Goal: Task Accomplishment & Management: Manage account settings

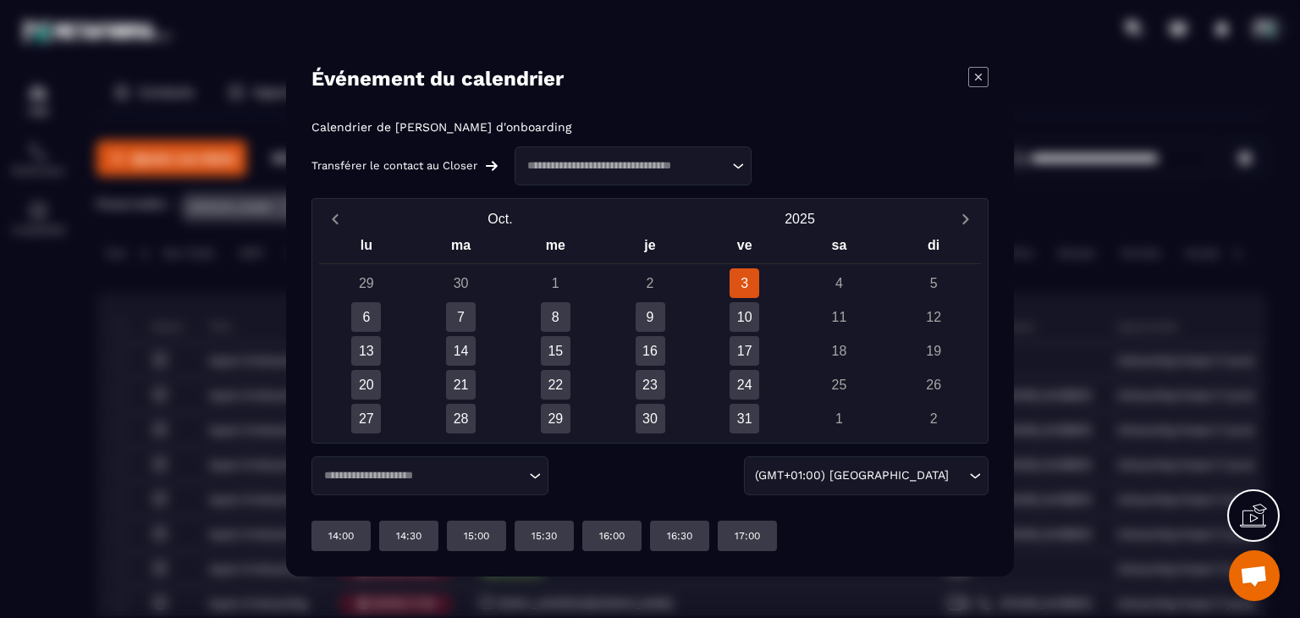
click at [978, 74] on icon "Modal window" at bounding box center [978, 77] width 20 height 20
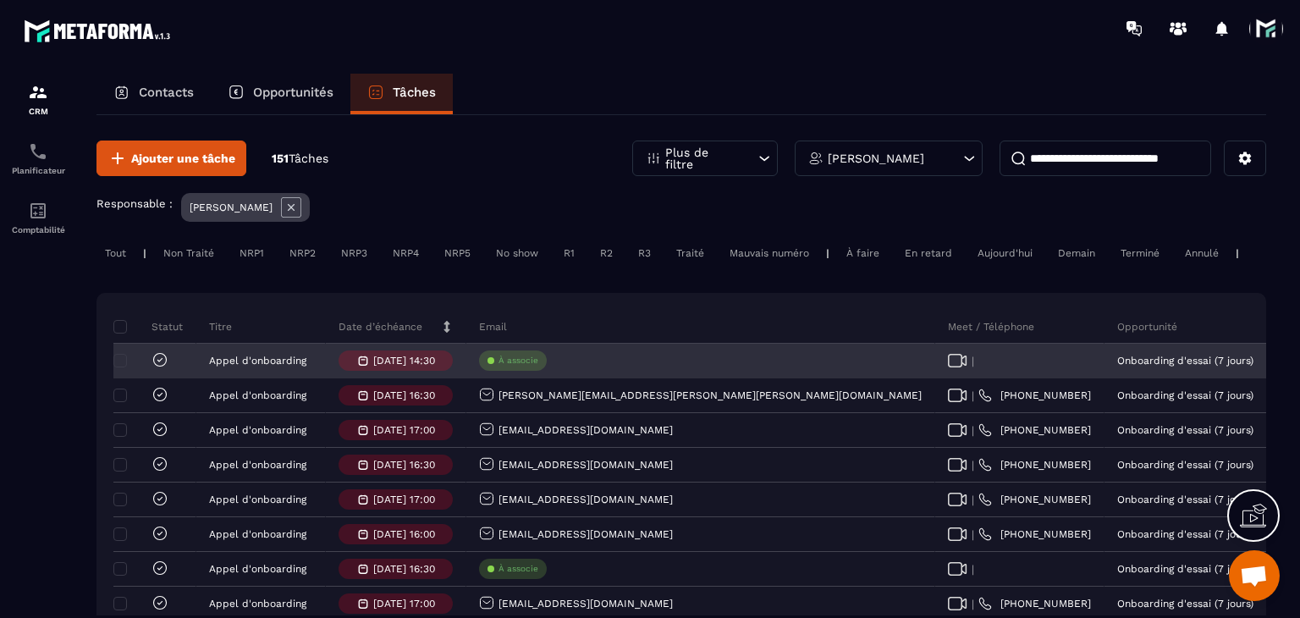
click at [156, 368] on icon at bounding box center [160, 359] width 17 height 17
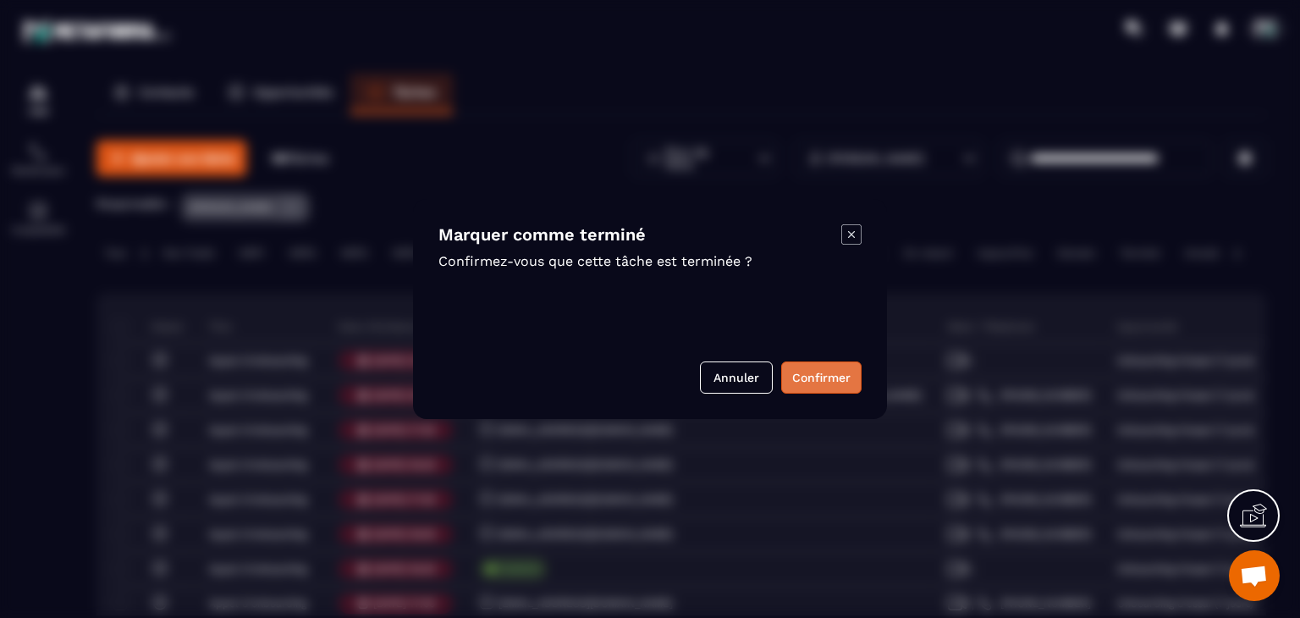
click at [818, 376] on button "Confirmer" at bounding box center [821, 377] width 80 height 32
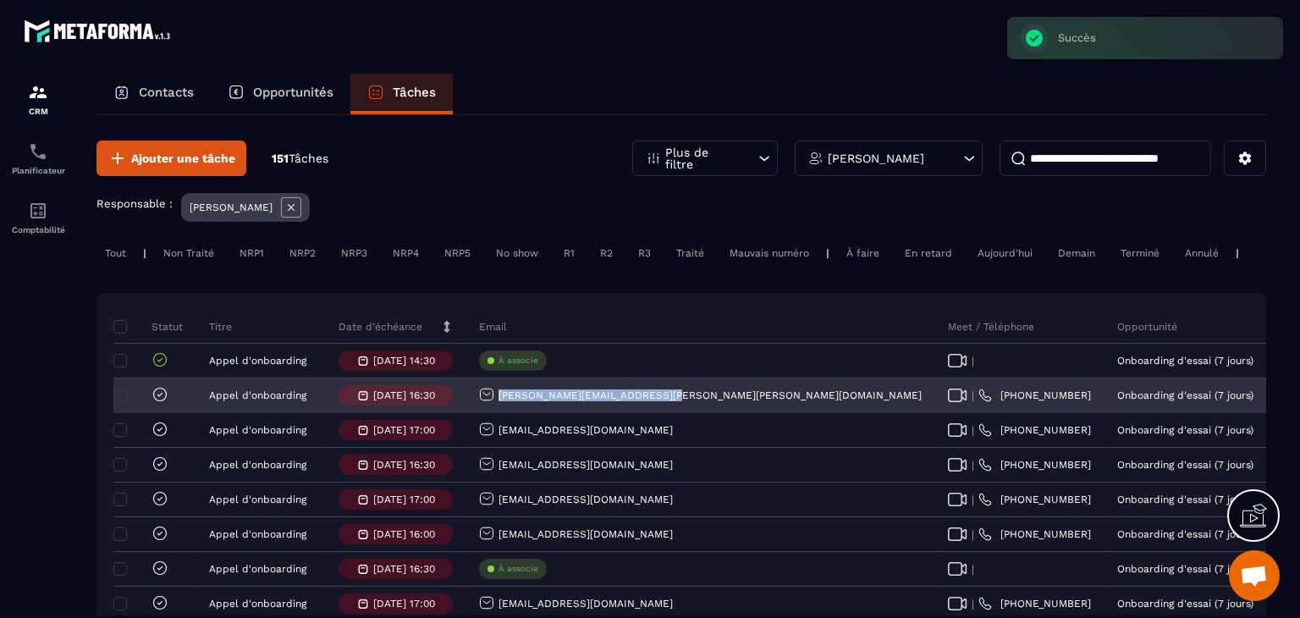
drag, startPoint x: 674, startPoint y: 409, endPoint x: 494, endPoint y: 409, distance: 179.4
click at [494, 409] on div "[PERSON_NAME][EMAIL_ADDRESS][PERSON_NAME][PERSON_NAME][DOMAIN_NAME]" at bounding box center [700, 396] width 469 height 34
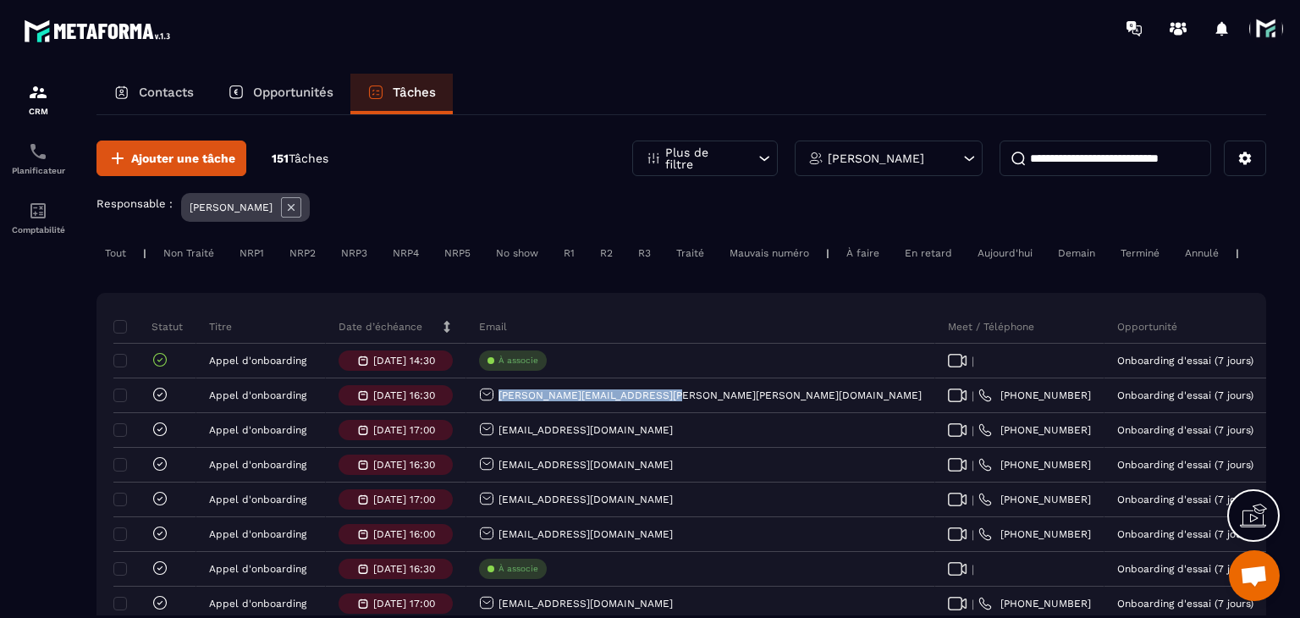
copy p "[PERSON_NAME][EMAIL_ADDRESS][PERSON_NAME][PERSON_NAME][DOMAIN_NAME]"
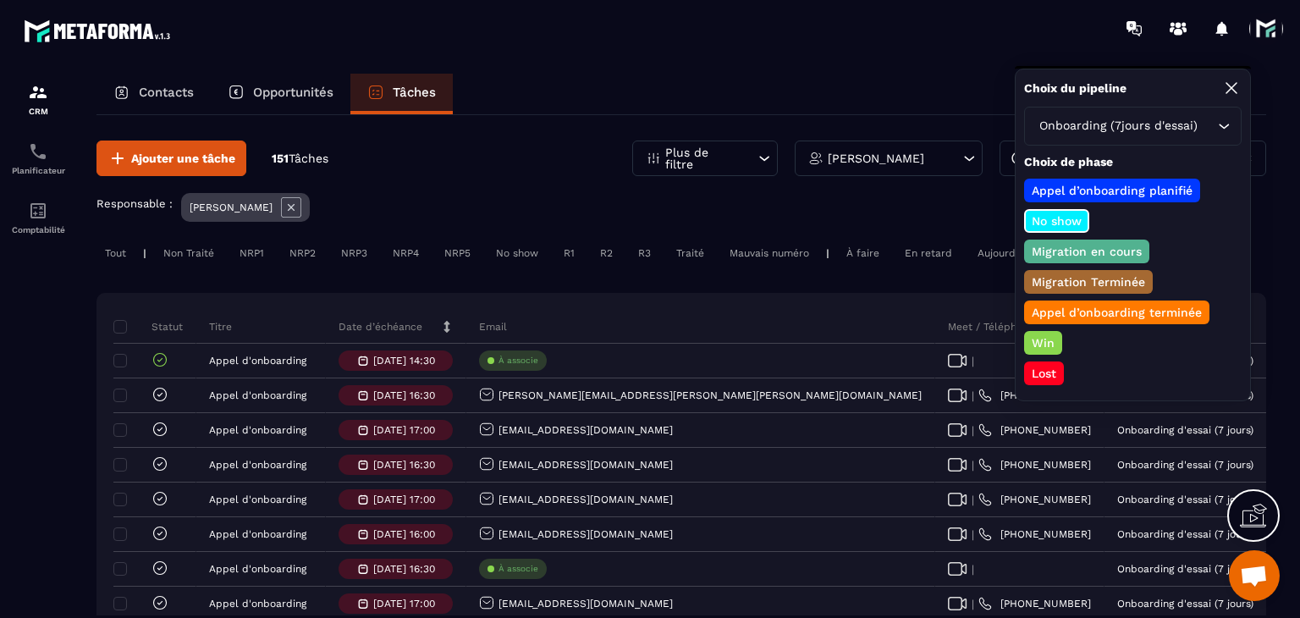
click at [1043, 365] on p "Lost" at bounding box center [1044, 373] width 30 height 17
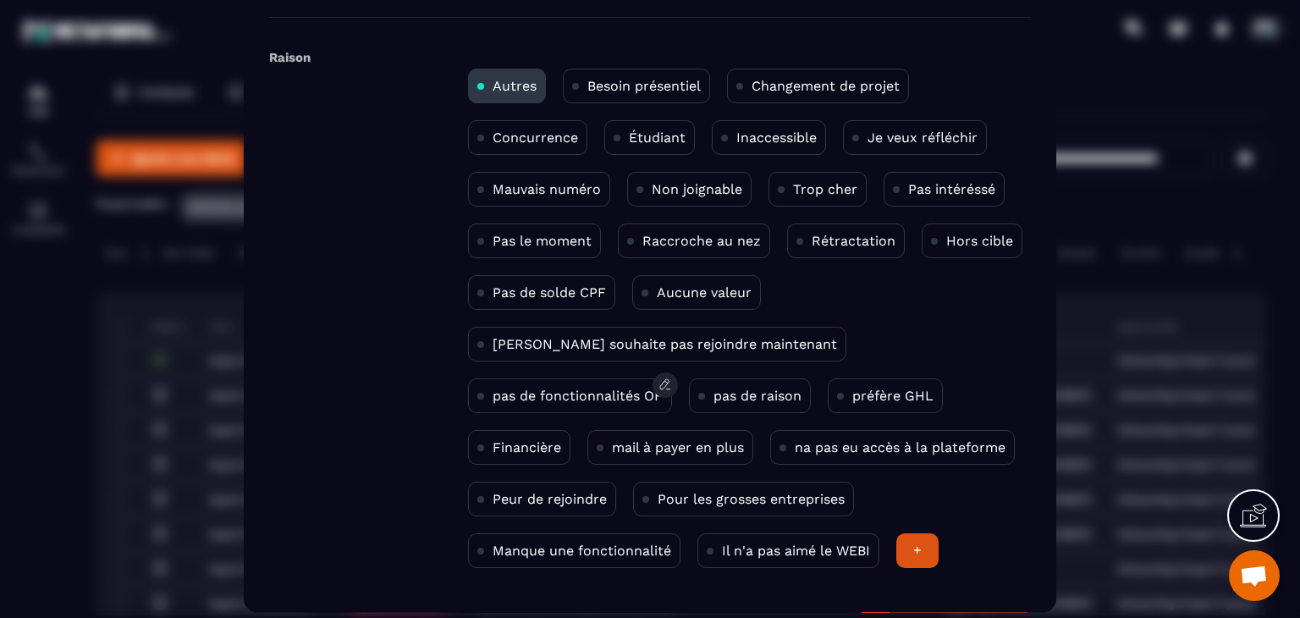
scroll to position [110, 0]
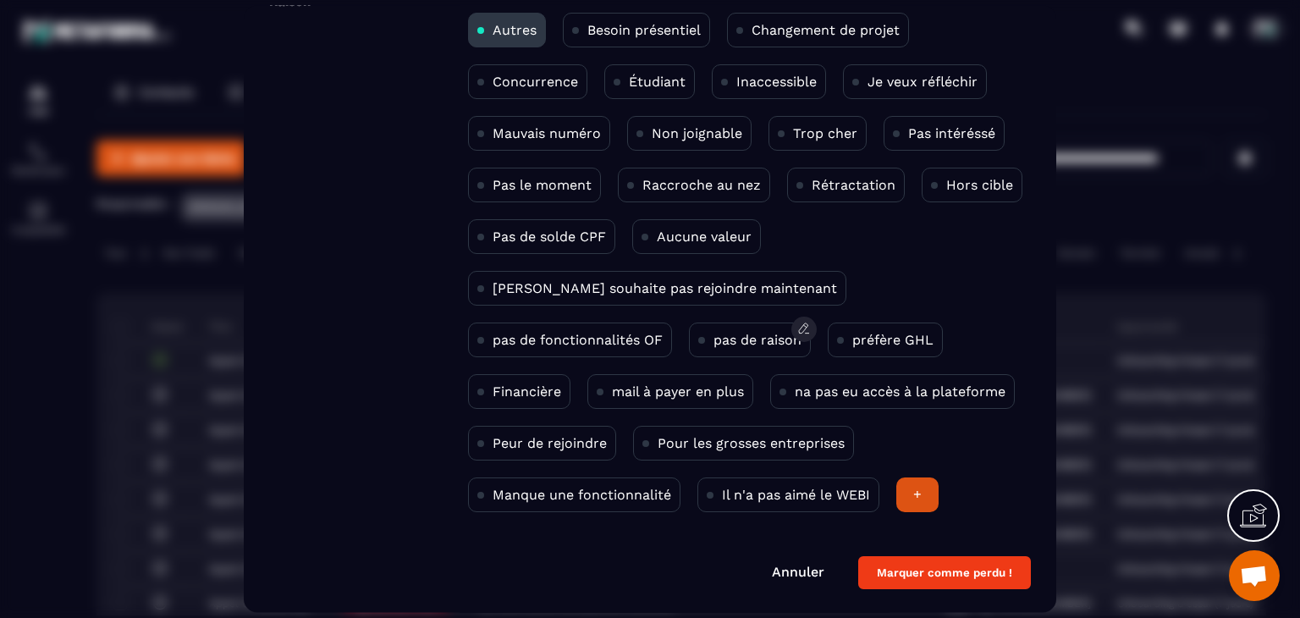
click at [689, 343] on div "pas de raison" at bounding box center [750, 340] width 122 height 35
click at [981, 581] on button "Marquer comme perdu !" at bounding box center [944, 573] width 173 height 33
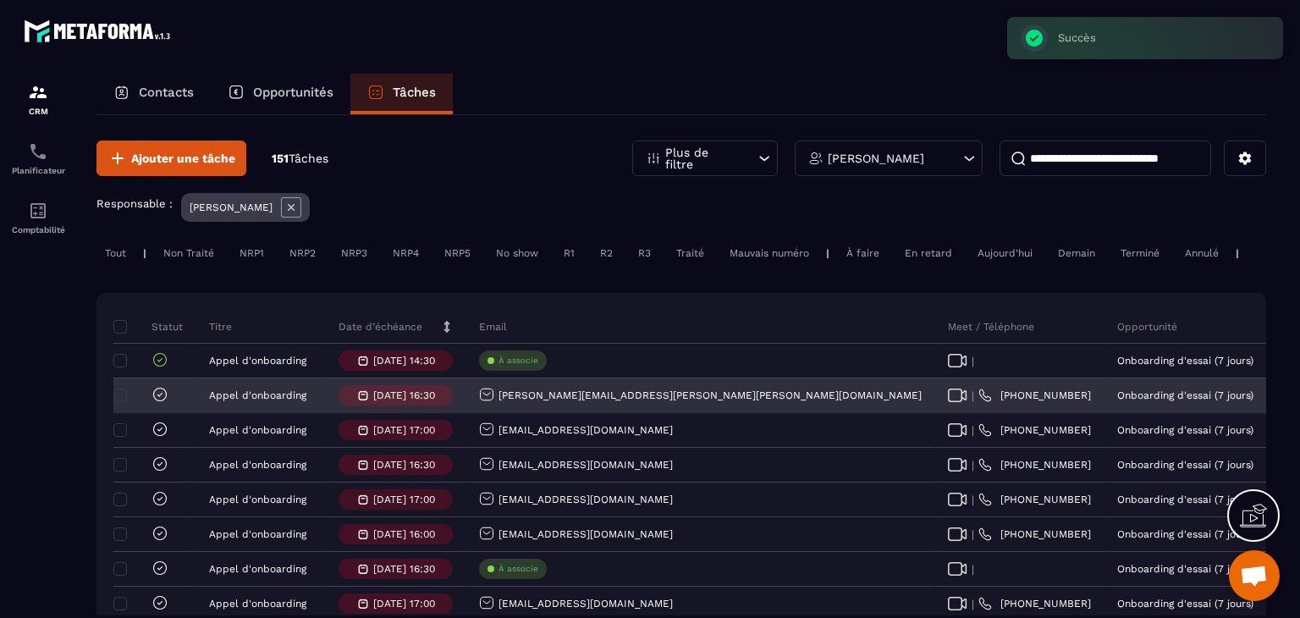
click at [157, 403] on icon at bounding box center [160, 394] width 17 height 17
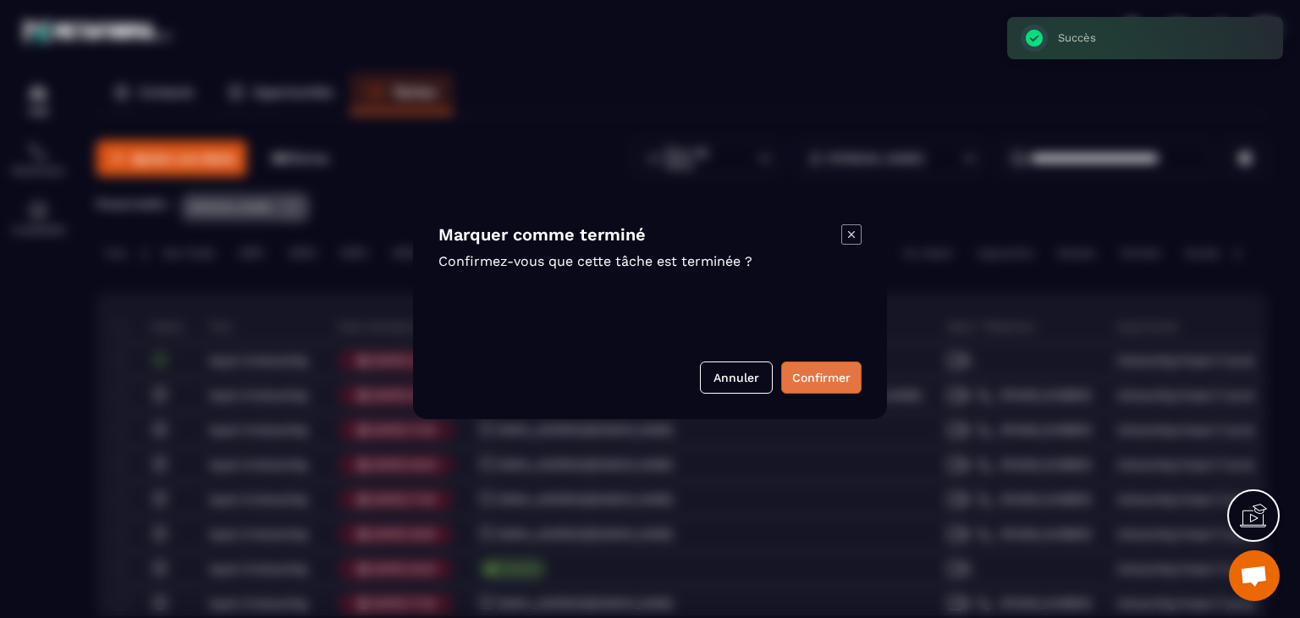
click at [809, 370] on button "Confirmer" at bounding box center [821, 377] width 80 height 32
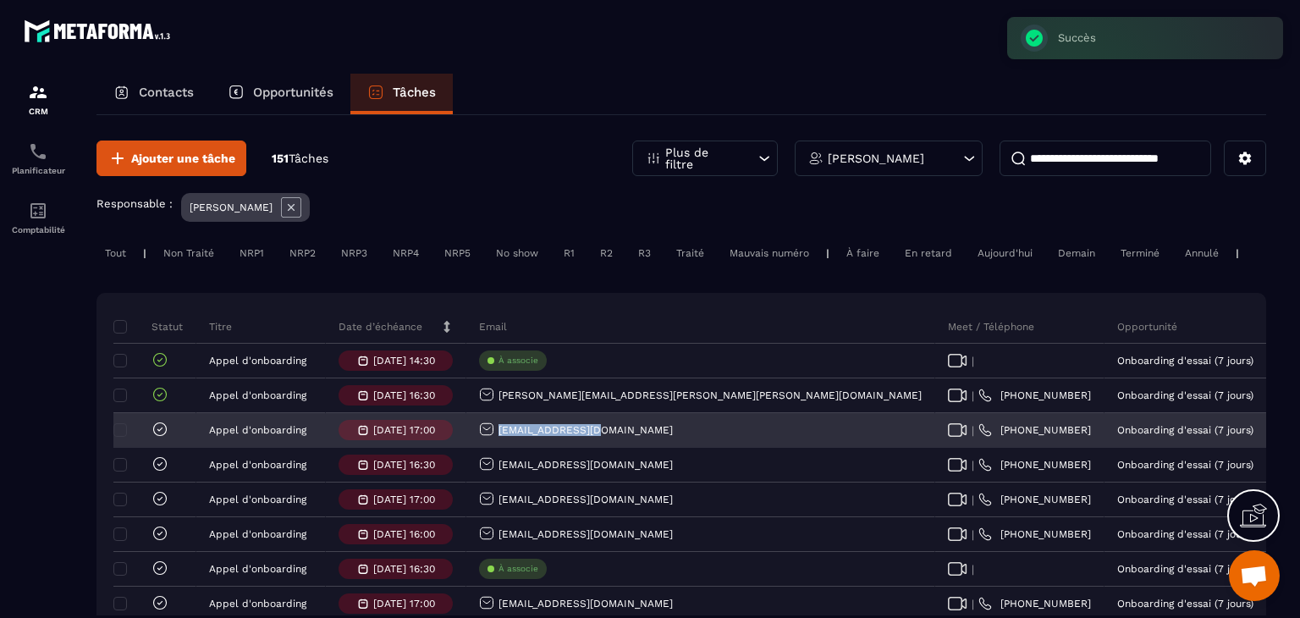
drag, startPoint x: 639, startPoint y: 446, endPoint x: 494, endPoint y: 450, distance: 144.8
click at [494, 448] on div "[EMAIL_ADDRESS][DOMAIN_NAME]" at bounding box center [700, 431] width 469 height 34
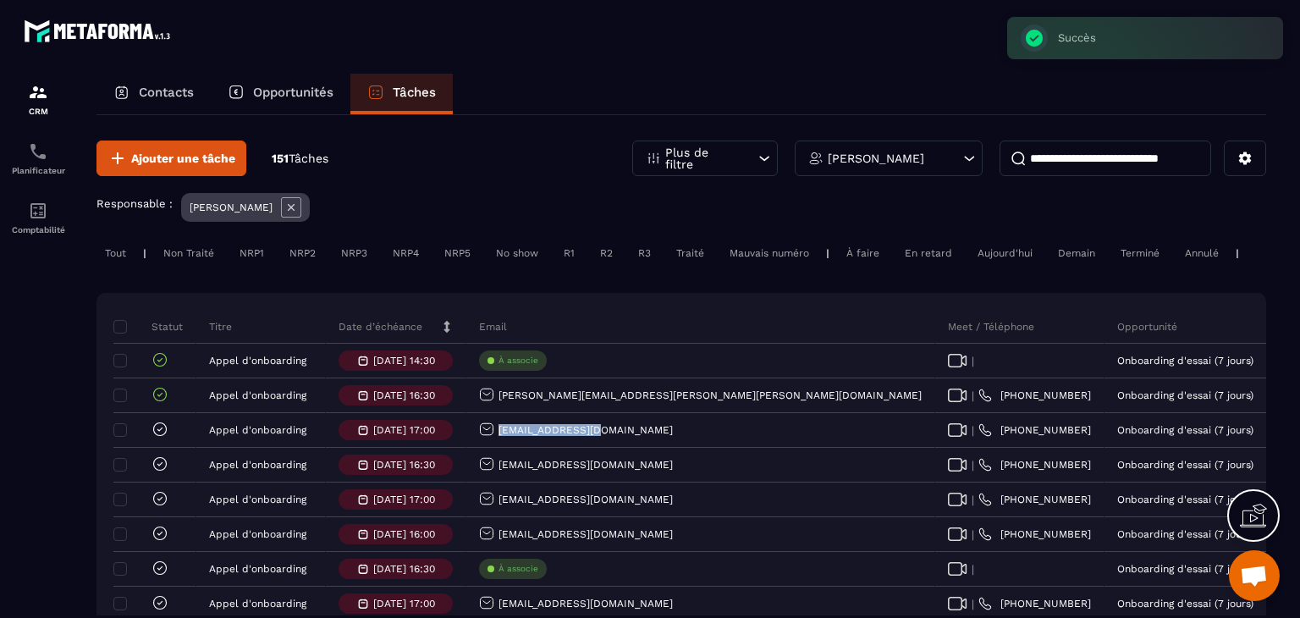
copy p "[EMAIL_ADDRESS][DOMAIN_NAME]"
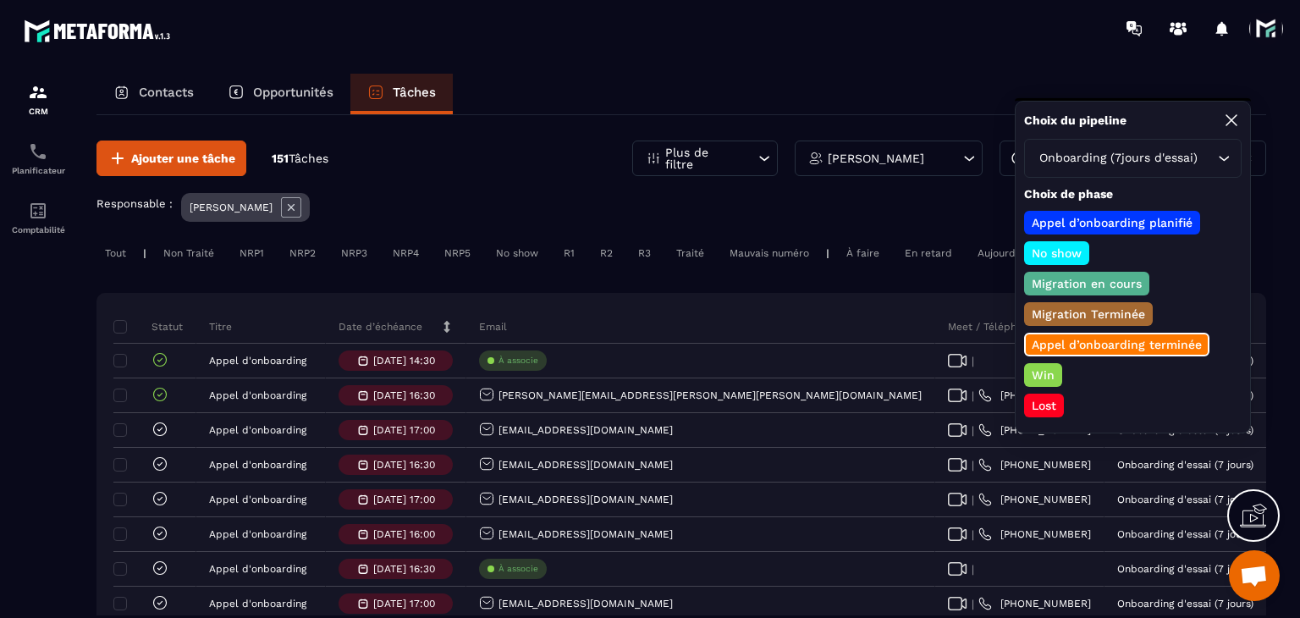
click at [1041, 357] on div "[PERSON_NAME] d’onboarding planifié No show Migration en cours Migration Termin…" at bounding box center [1133, 314] width 218 height 207
click at [1042, 366] on p "Win" at bounding box center [1043, 374] width 28 height 17
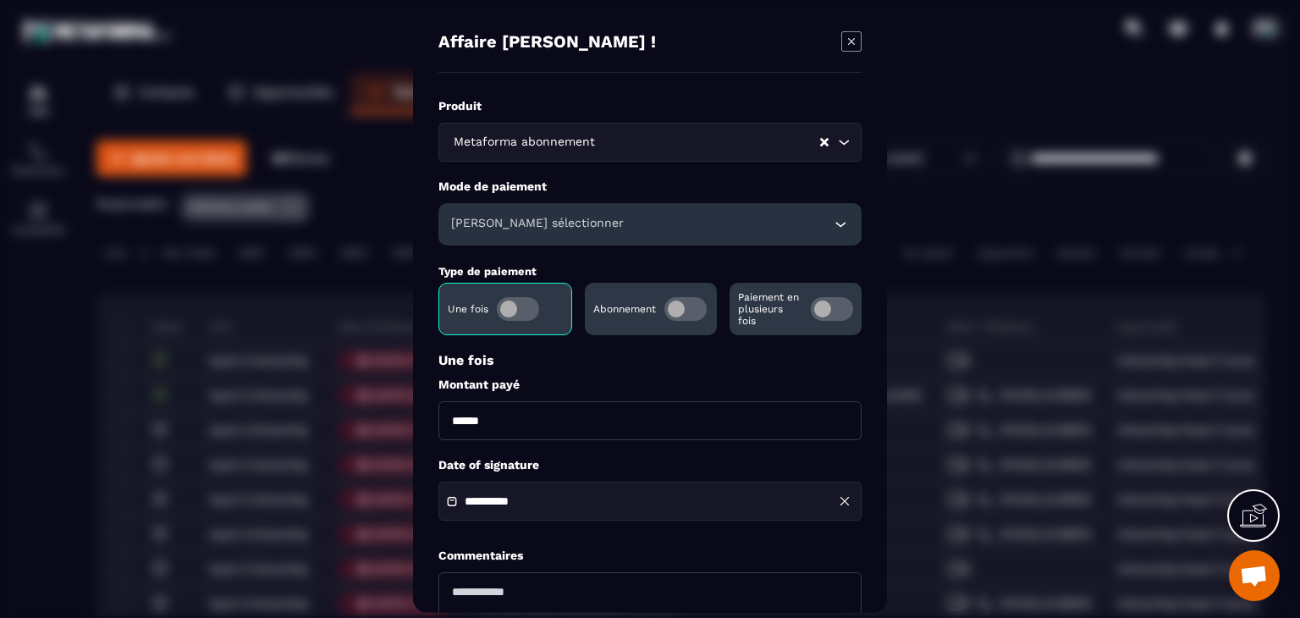
click at [440, 412] on input "******" at bounding box center [649, 420] width 423 height 39
type input "*******"
click at [555, 228] on h6 "[PERSON_NAME] sélectionner" at bounding box center [537, 224] width 173 height 17
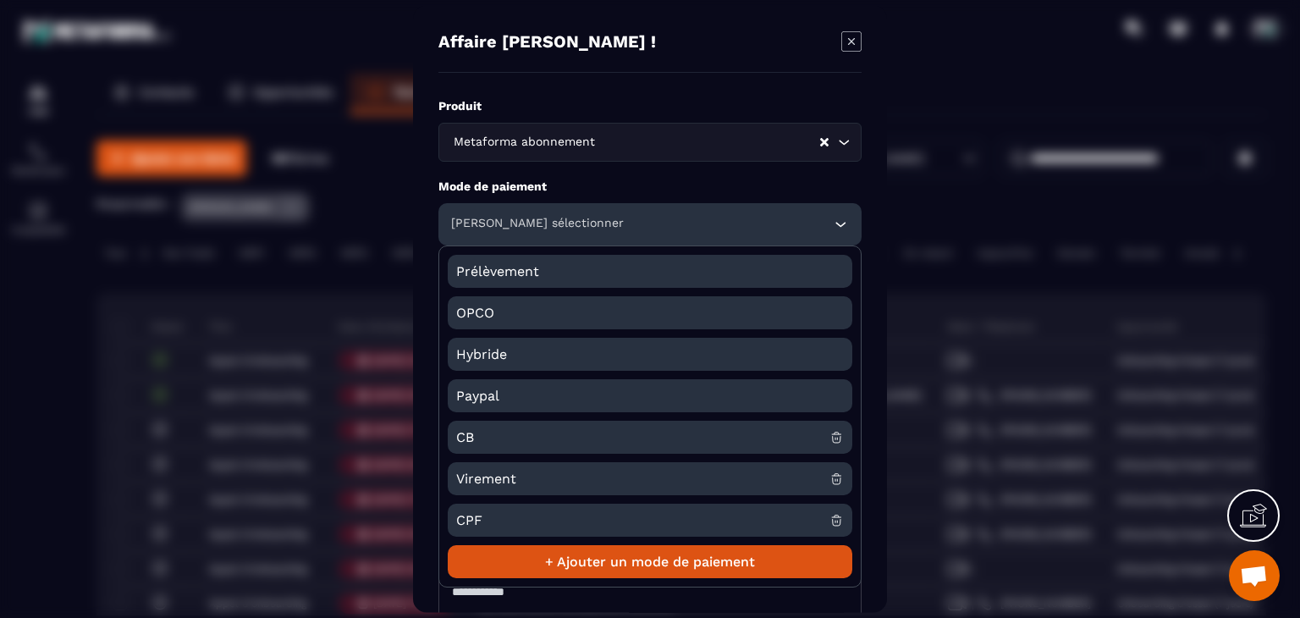
click at [503, 429] on span "CB" at bounding box center [642, 437] width 373 height 33
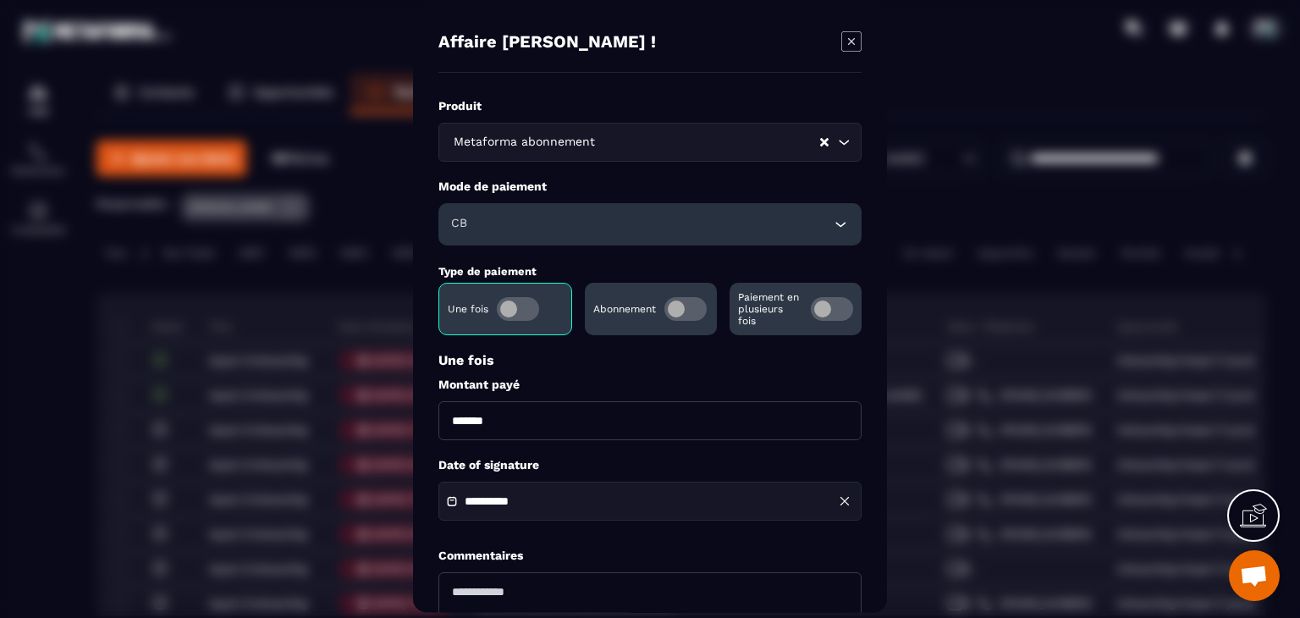
click at [515, 503] on input "**********" at bounding box center [524, 501] width 118 height 13
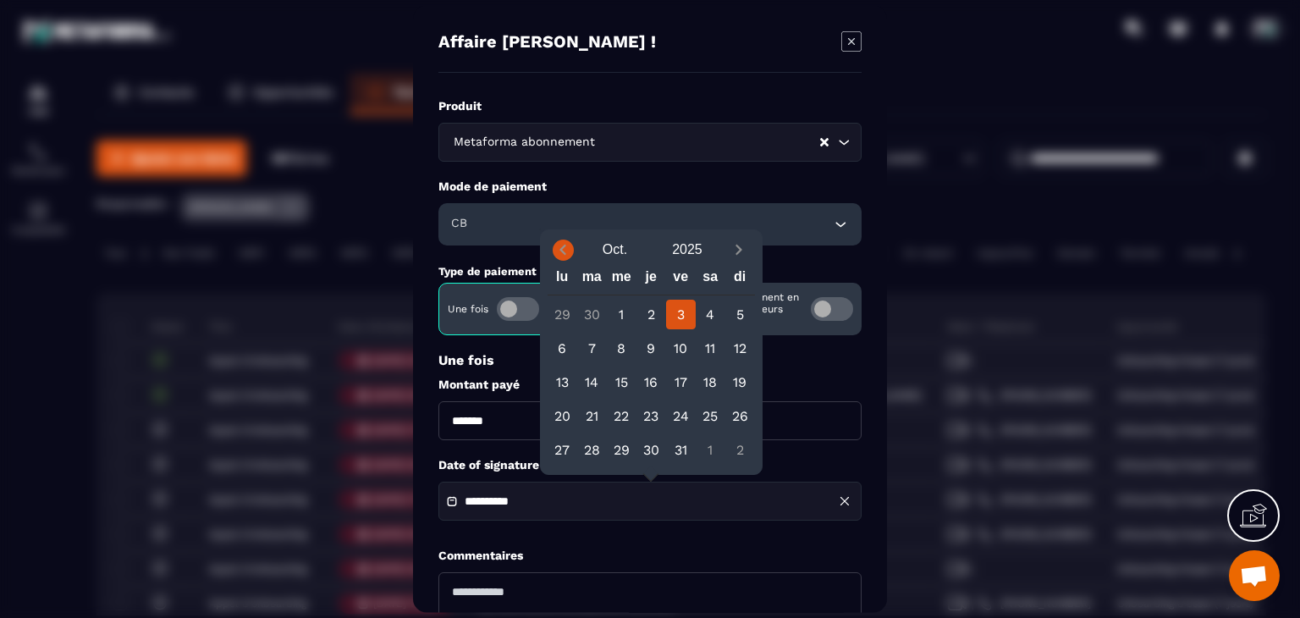
click at [554, 251] on icon "Previous month" at bounding box center [562, 249] width 17 height 17
click at [559, 387] on div "14" at bounding box center [563, 382] width 30 height 30
type input "**********"
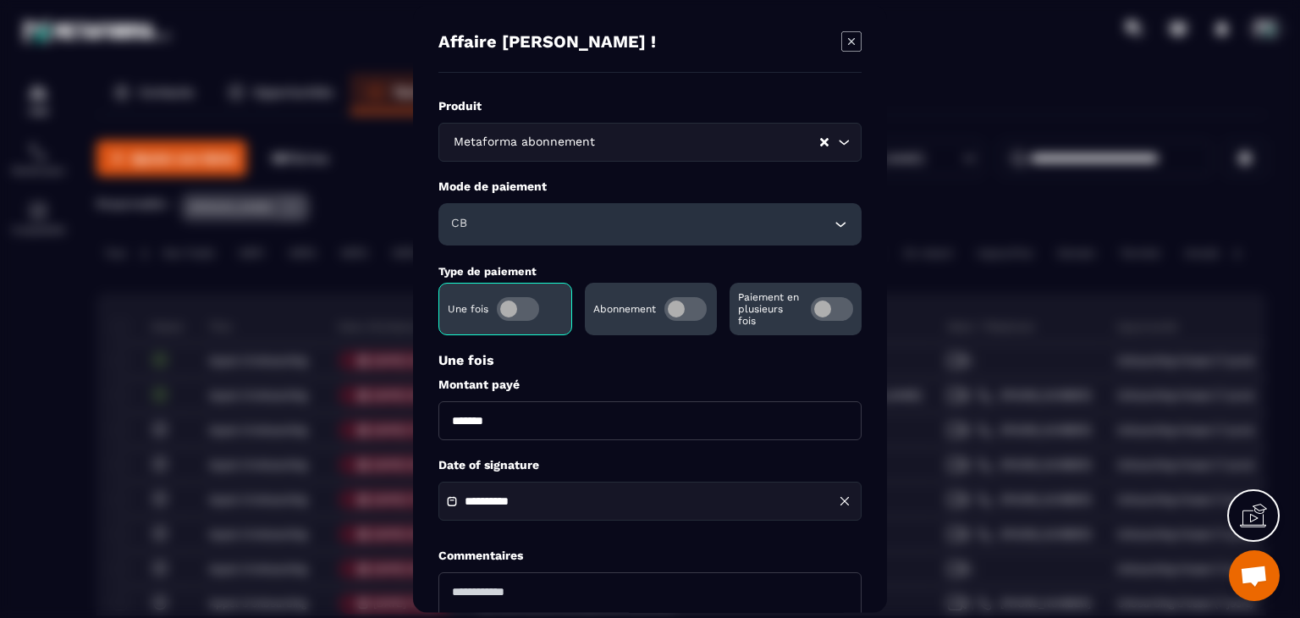
scroll to position [163, 0]
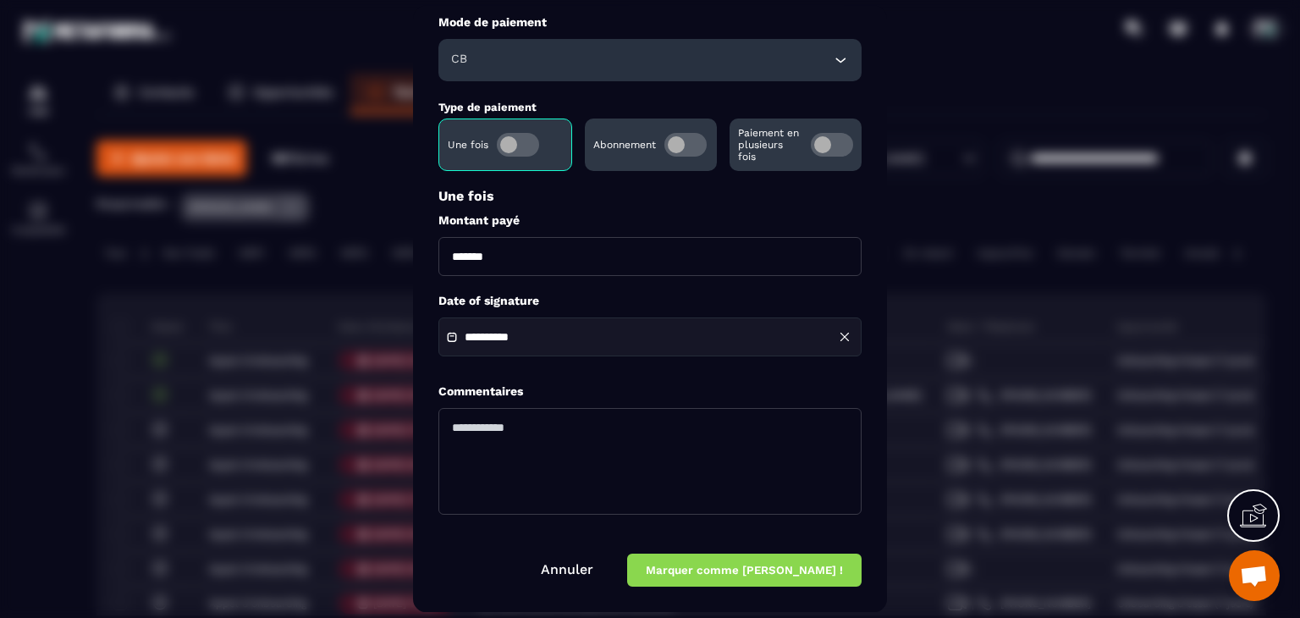
click at [748, 560] on button "Marquer comme [PERSON_NAME] !" at bounding box center [744, 570] width 234 height 33
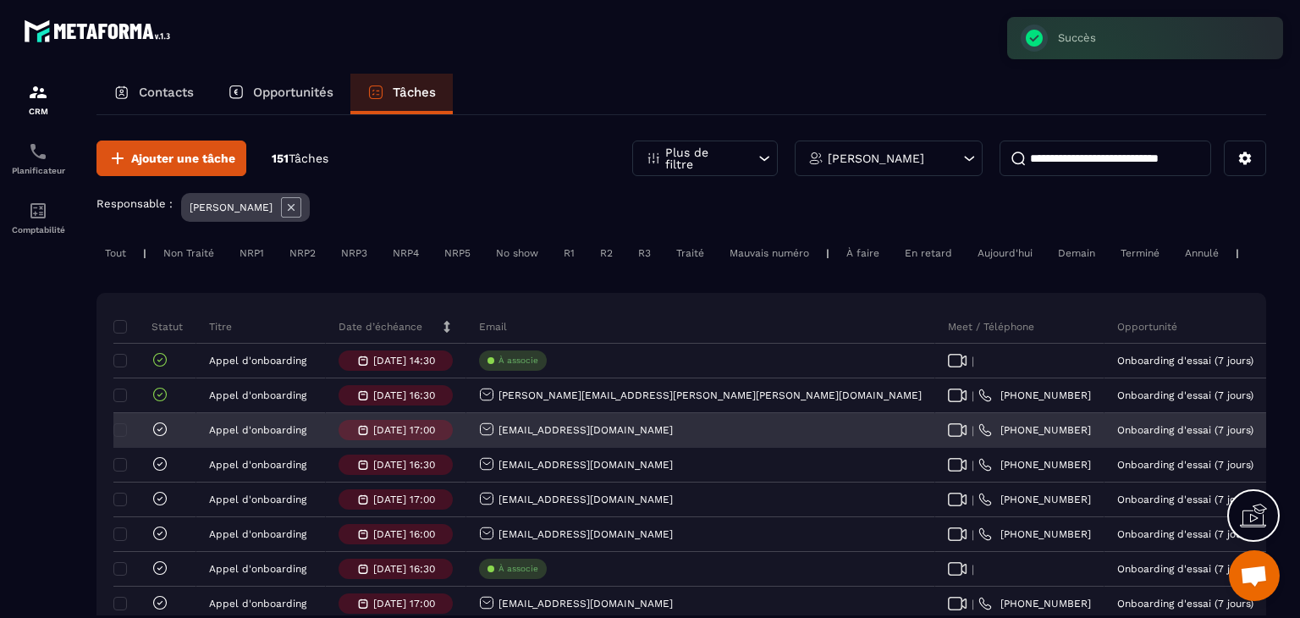
click at [156, 438] on icon at bounding box center [160, 429] width 17 height 17
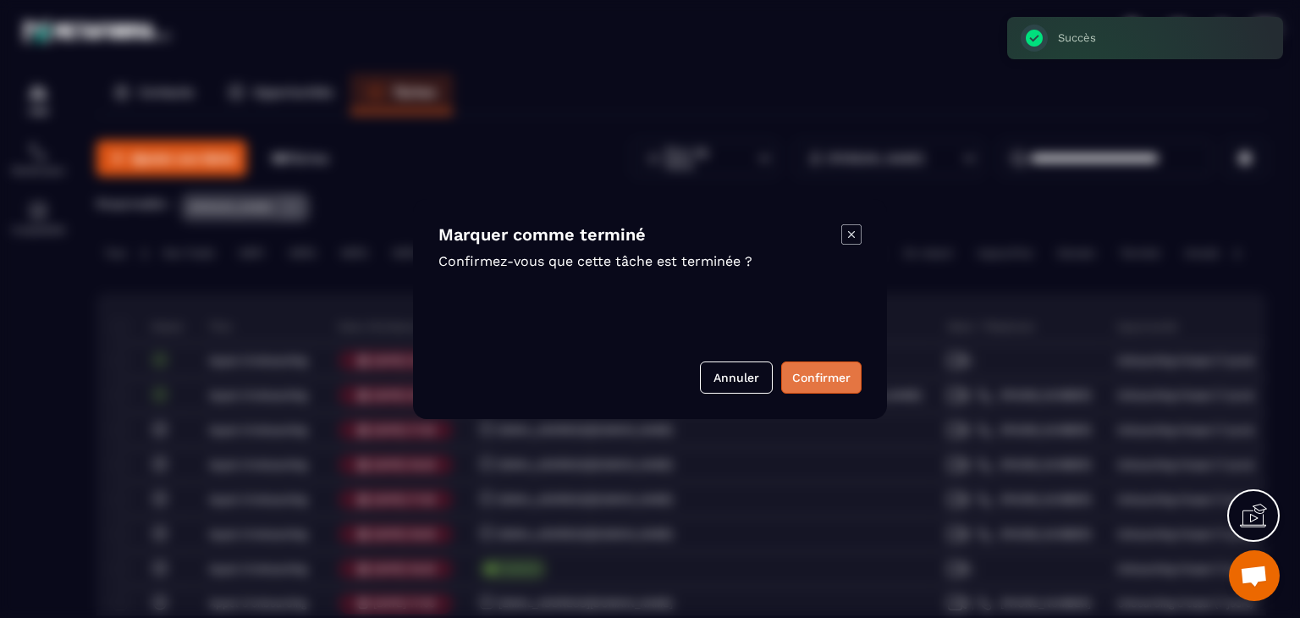
click at [812, 379] on button "Confirmer" at bounding box center [821, 377] width 80 height 32
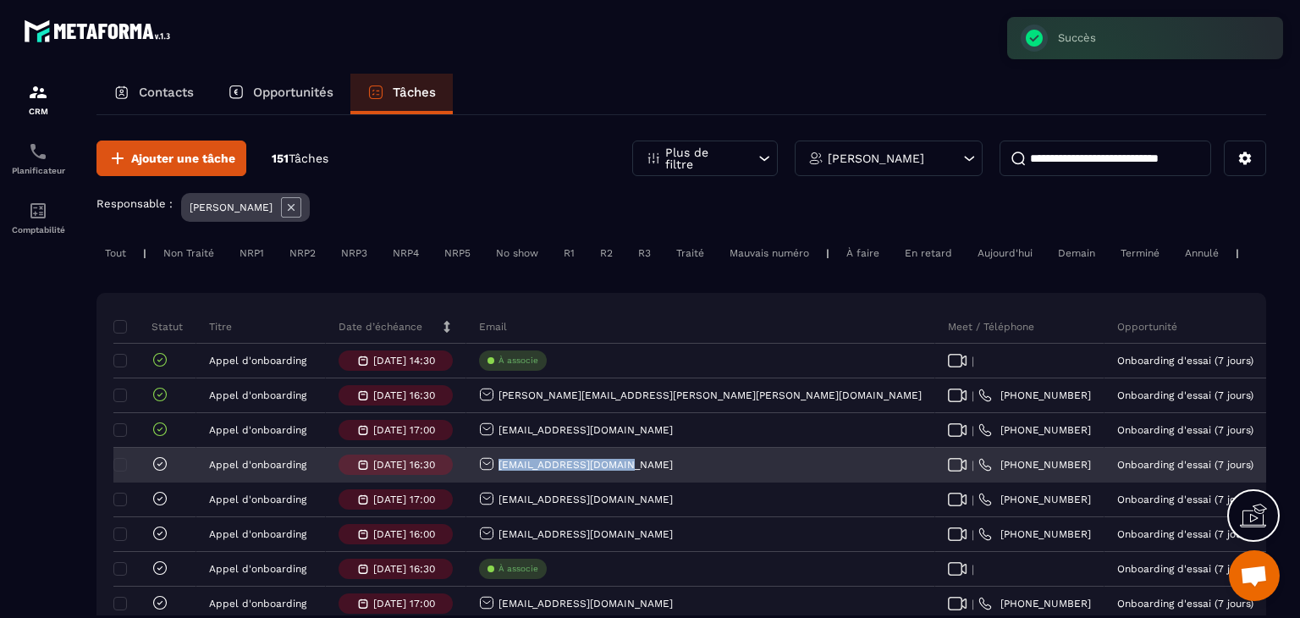
drag, startPoint x: 631, startPoint y: 485, endPoint x: 485, endPoint y: 490, distance: 146.5
click at [485, 482] on div "[EMAIL_ADDRESS][DOMAIN_NAME]" at bounding box center [700, 466] width 469 height 34
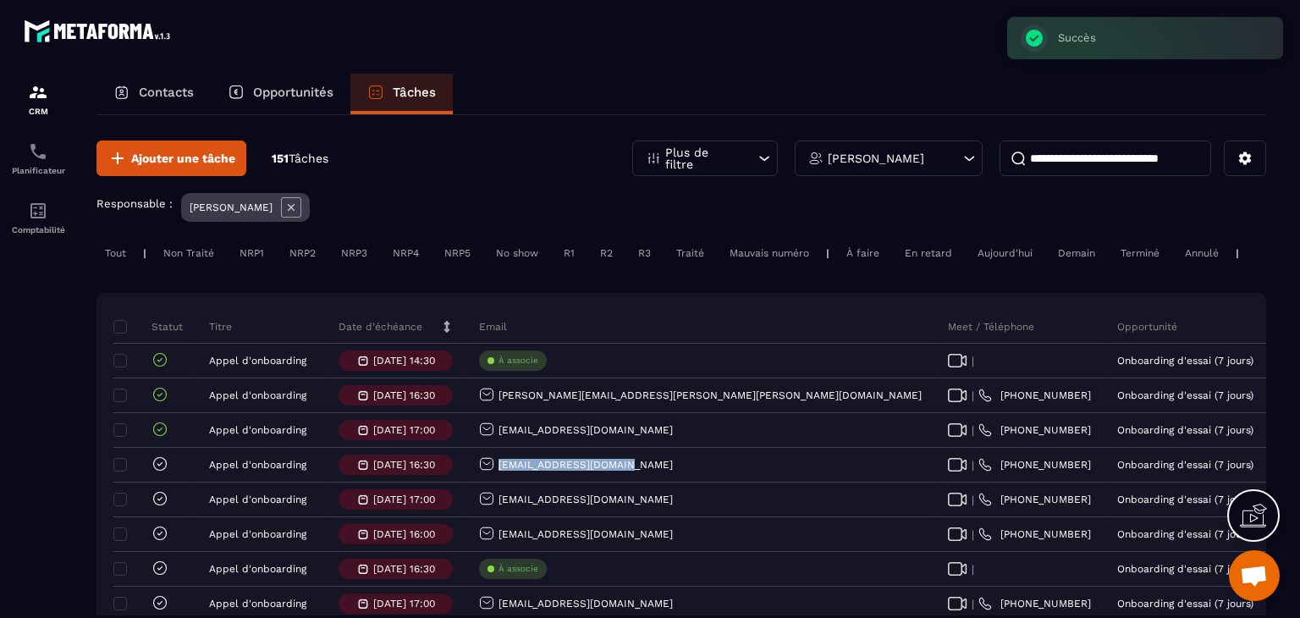
copy p "[EMAIL_ADDRESS][DOMAIN_NAME]"
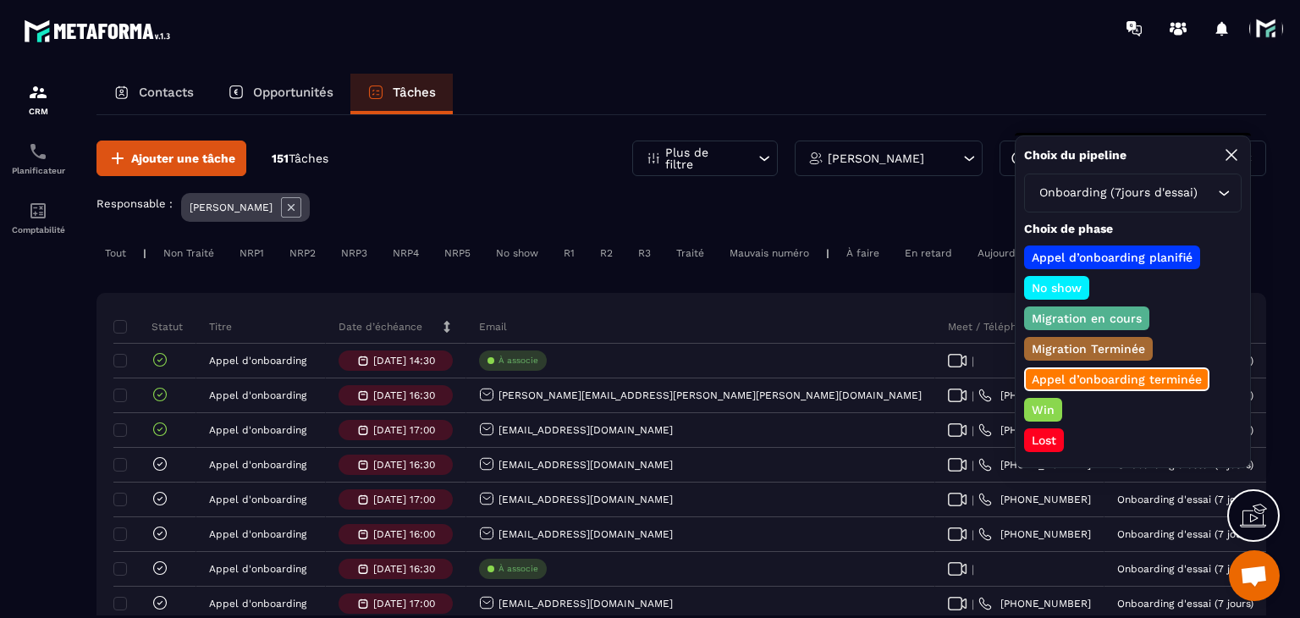
click at [1034, 416] on div "Win" at bounding box center [1043, 410] width 38 height 24
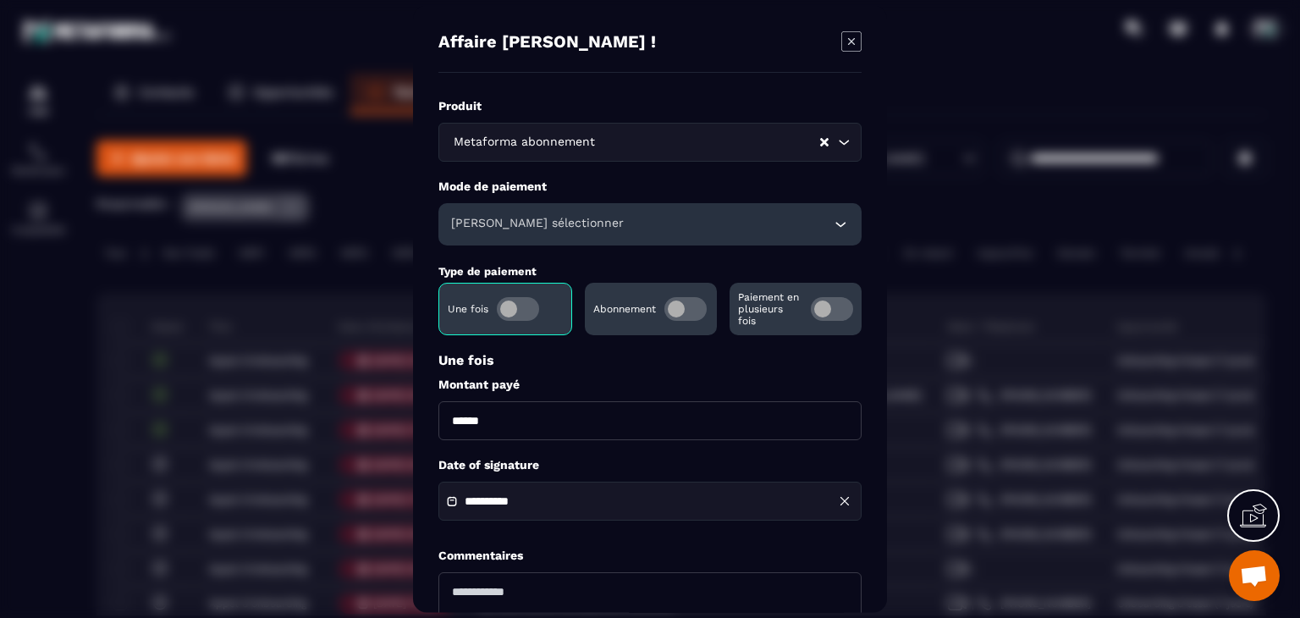
click at [684, 299] on span "Modal window" at bounding box center [685, 309] width 42 height 24
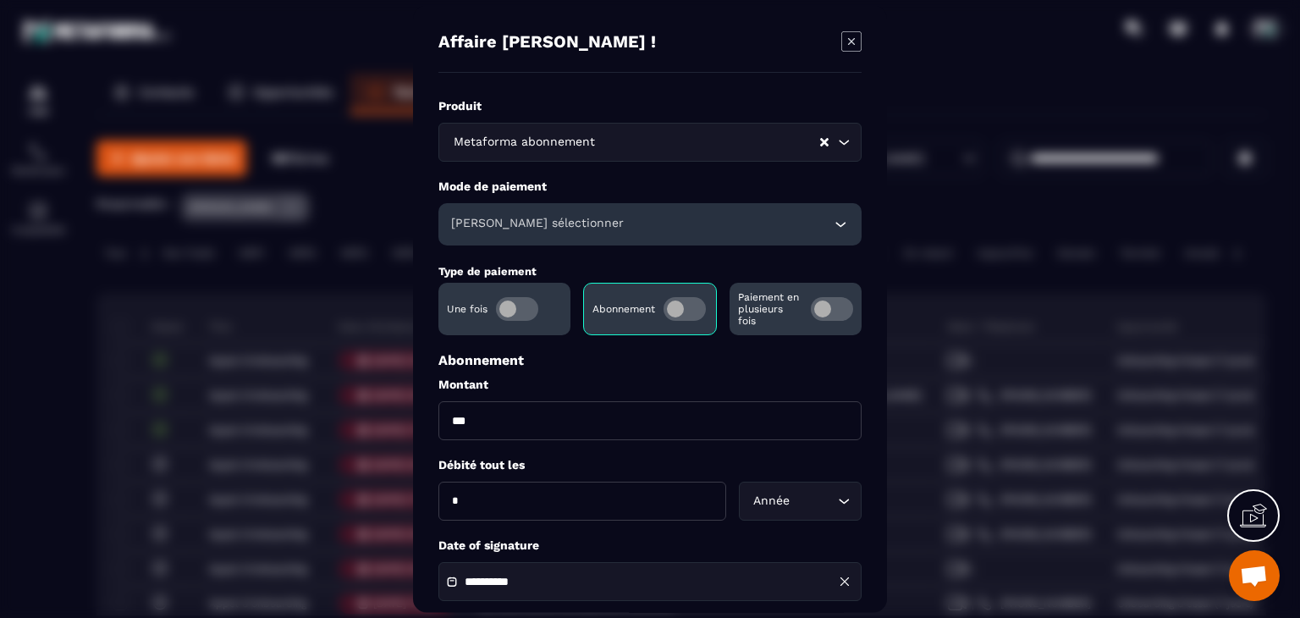
click at [504, 221] on h6 "[PERSON_NAME] sélectionner" at bounding box center [537, 224] width 173 height 17
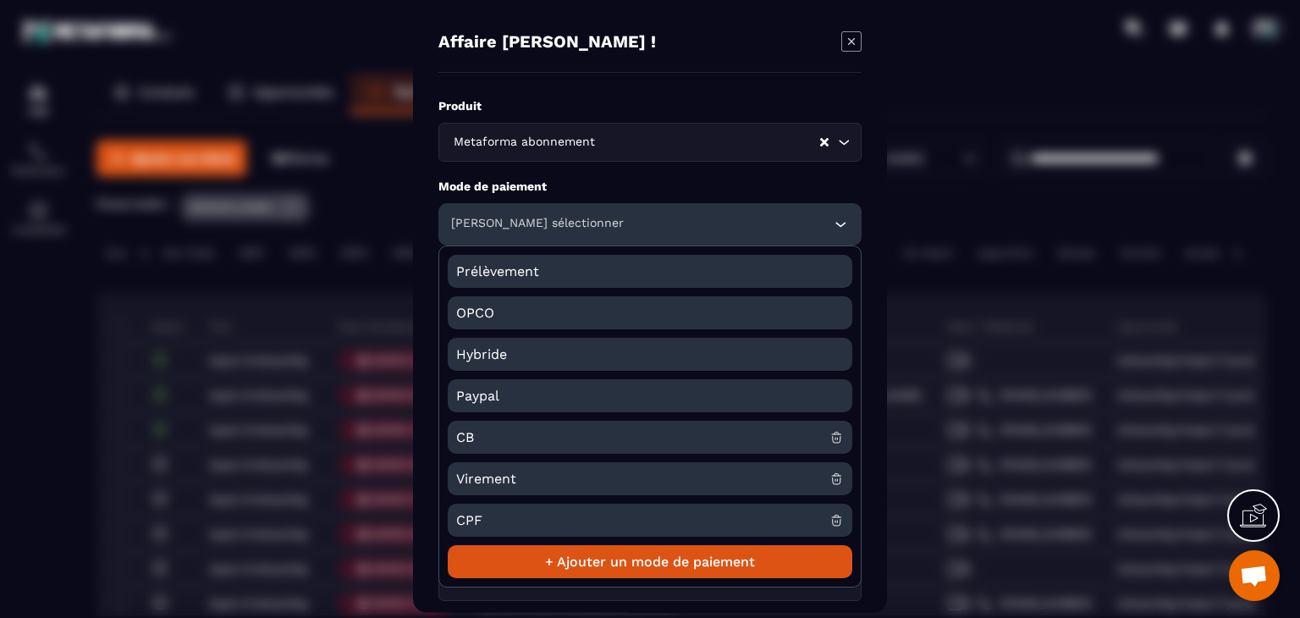
click at [491, 441] on span "CB" at bounding box center [642, 437] width 373 height 33
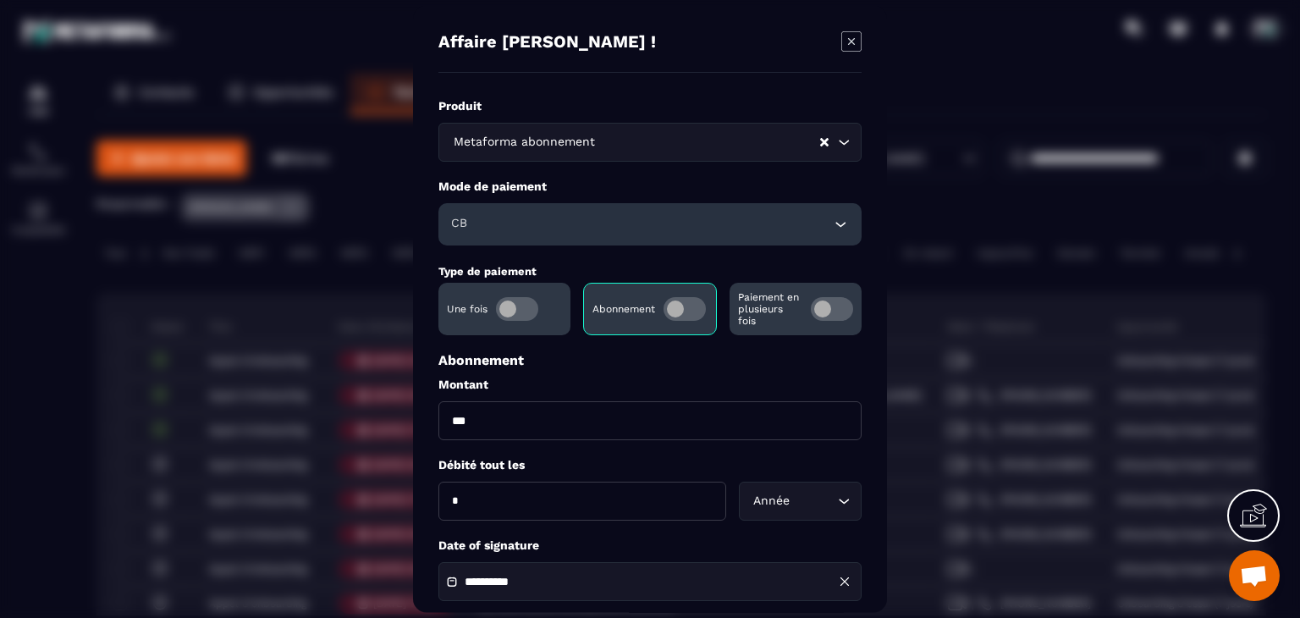
scroll to position [169, 0]
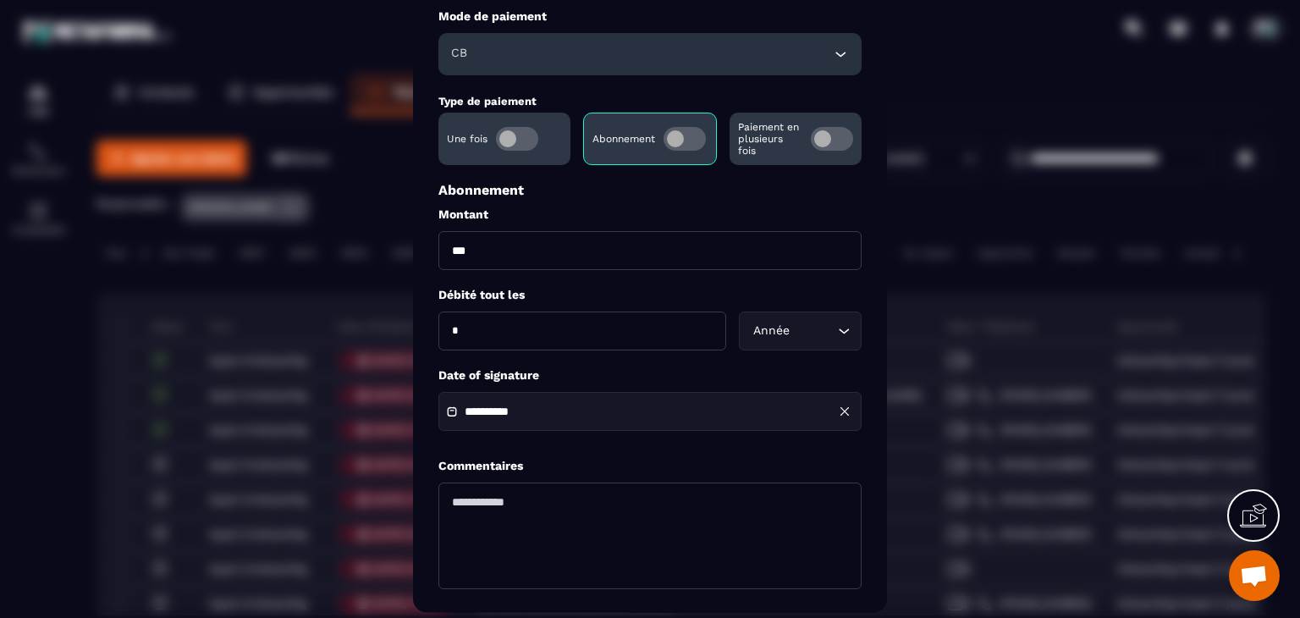
click at [525, 405] on div "**********" at bounding box center [649, 412] width 423 height 39
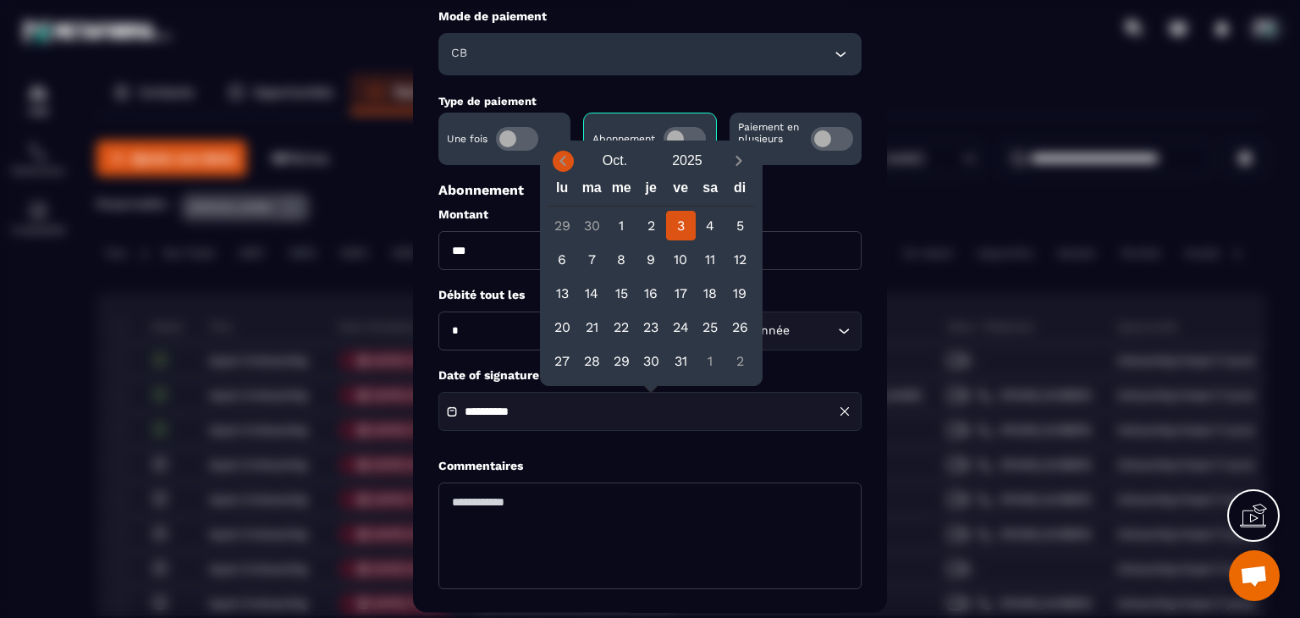
click at [557, 151] on span "Previous month" at bounding box center [563, 161] width 21 height 21
click at [561, 155] on icon "Previous month" at bounding box center [562, 160] width 17 height 17
click at [560, 287] on div "14" at bounding box center [563, 293] width 30 height 30
type input "**********"
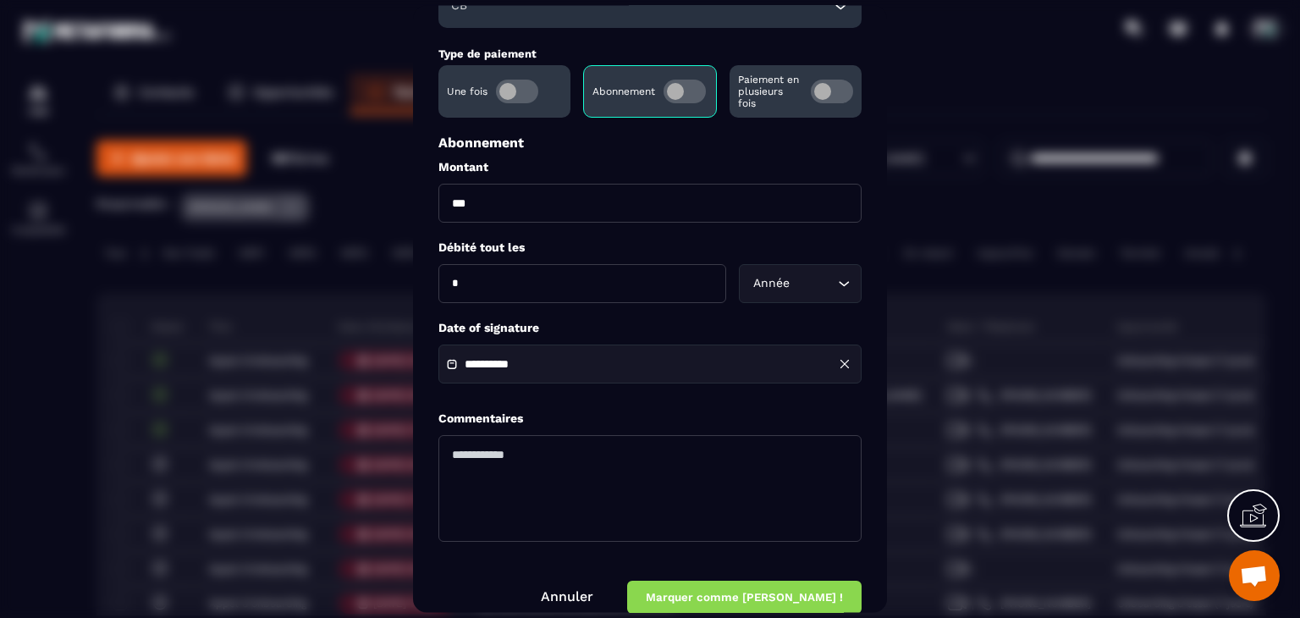
scroll to position [244, 0]
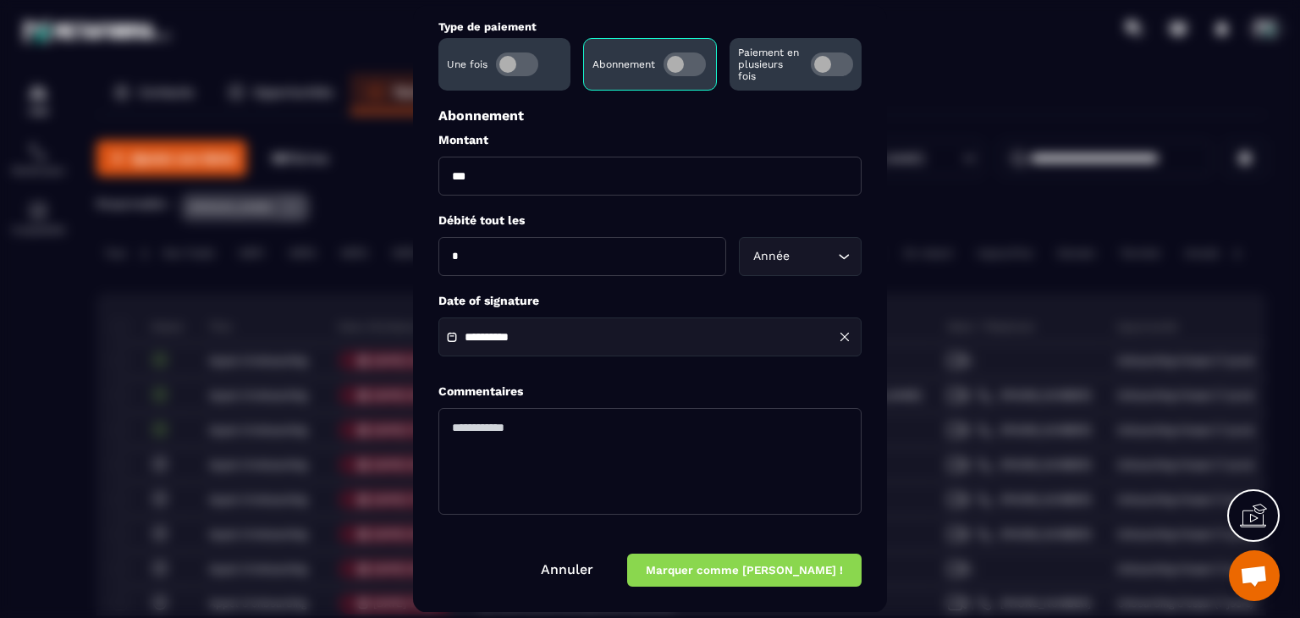
click at [766, 569] on button "Marquer comme [PERSON_NAME] !" at bounding box center [744, 570] width 234 height 33
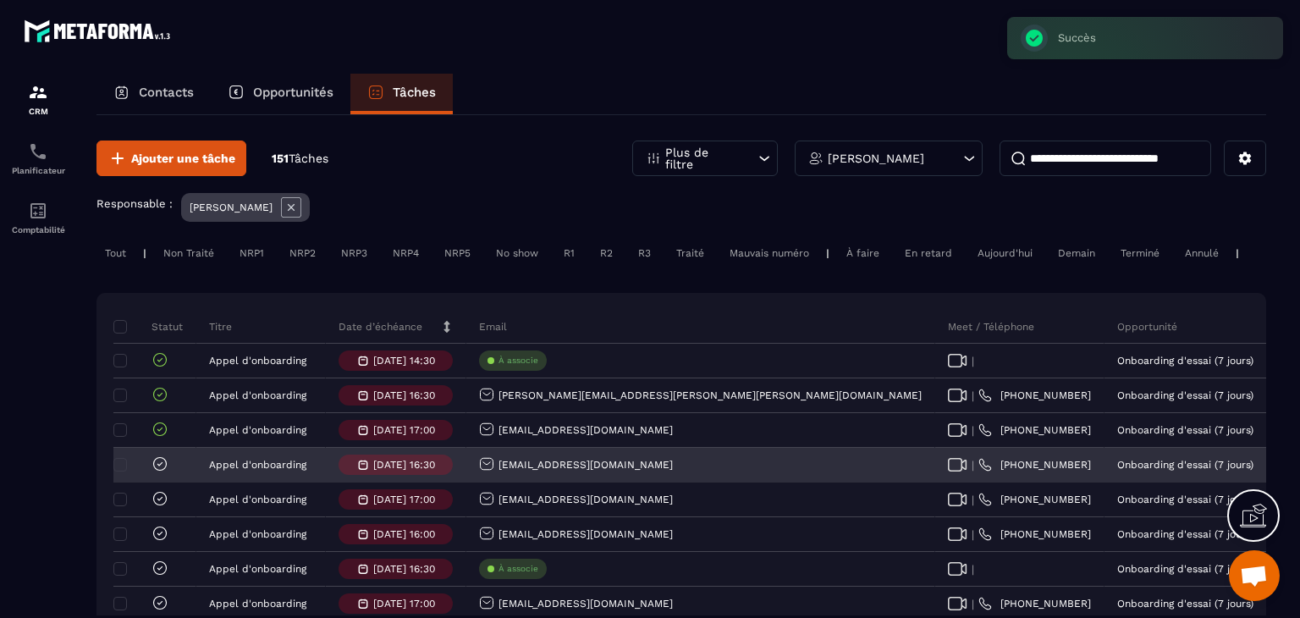
click at [158, 471] on icon at bounding box center [160, 463] width 17 height 17
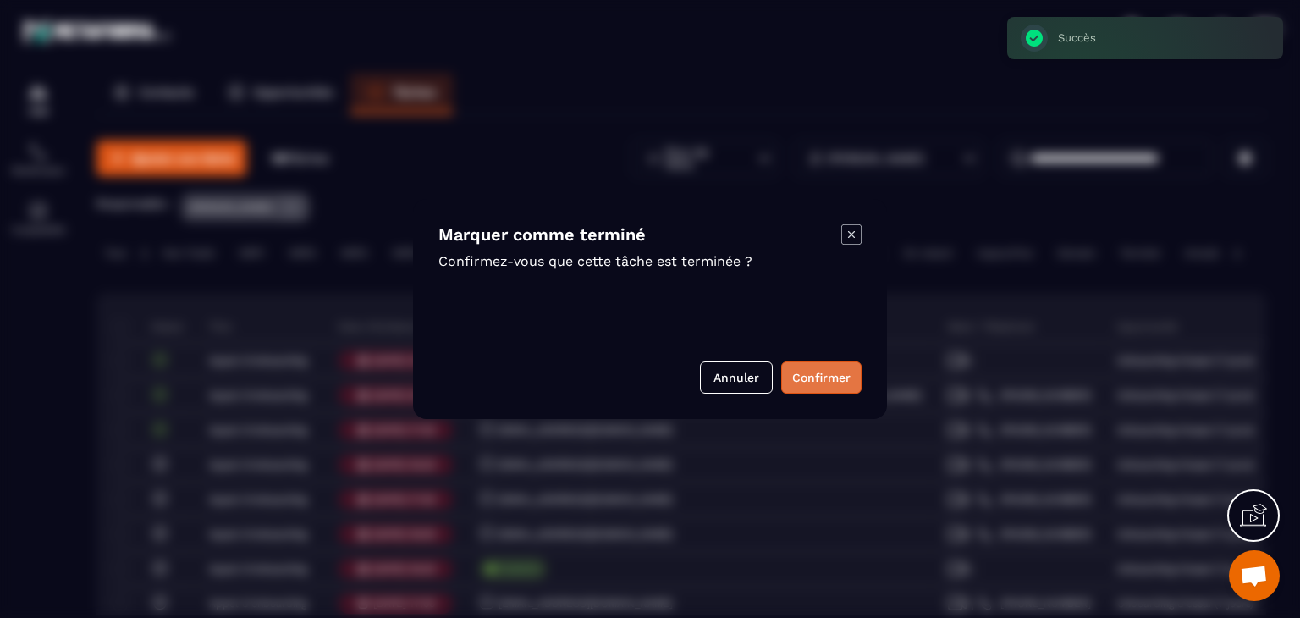
click at [859, 373] on button "Confirmer" at bounding box center [821, 377] width 80 height 32
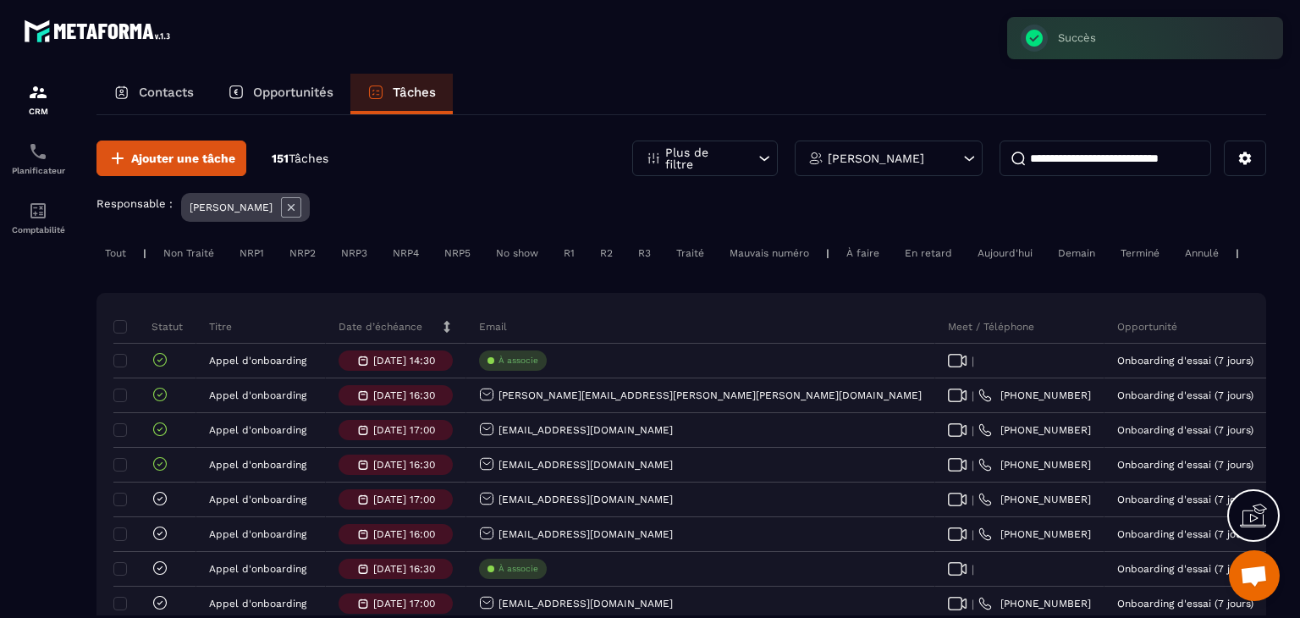
scroll to position [85, 0]
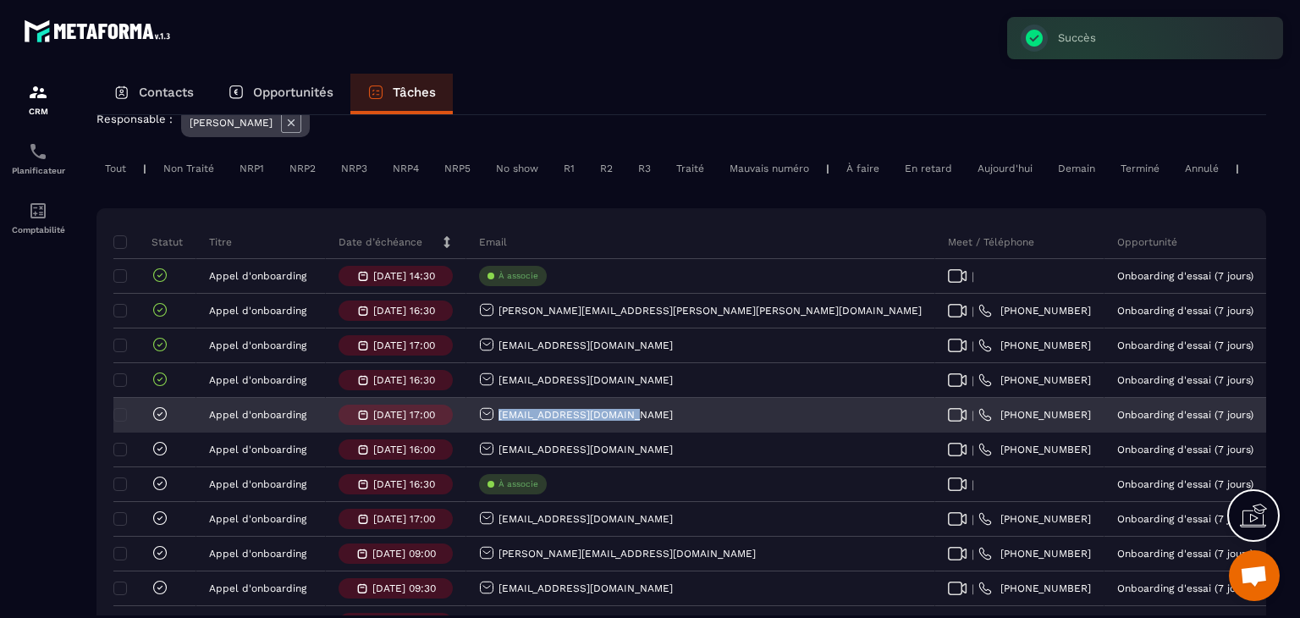
drag, startPoint x: 642, startPoint y: 423, endPoint x: 490, endPoint y: 431, distance: 152.5
click at [490, 431] on div "[EMAIL_ADDRESS][DOMAIN_NAME]" at bounding box center [700, 416] width 469 height 34
copy p "[EMAIL_ADDRESS][DOMAIN_NAME]"
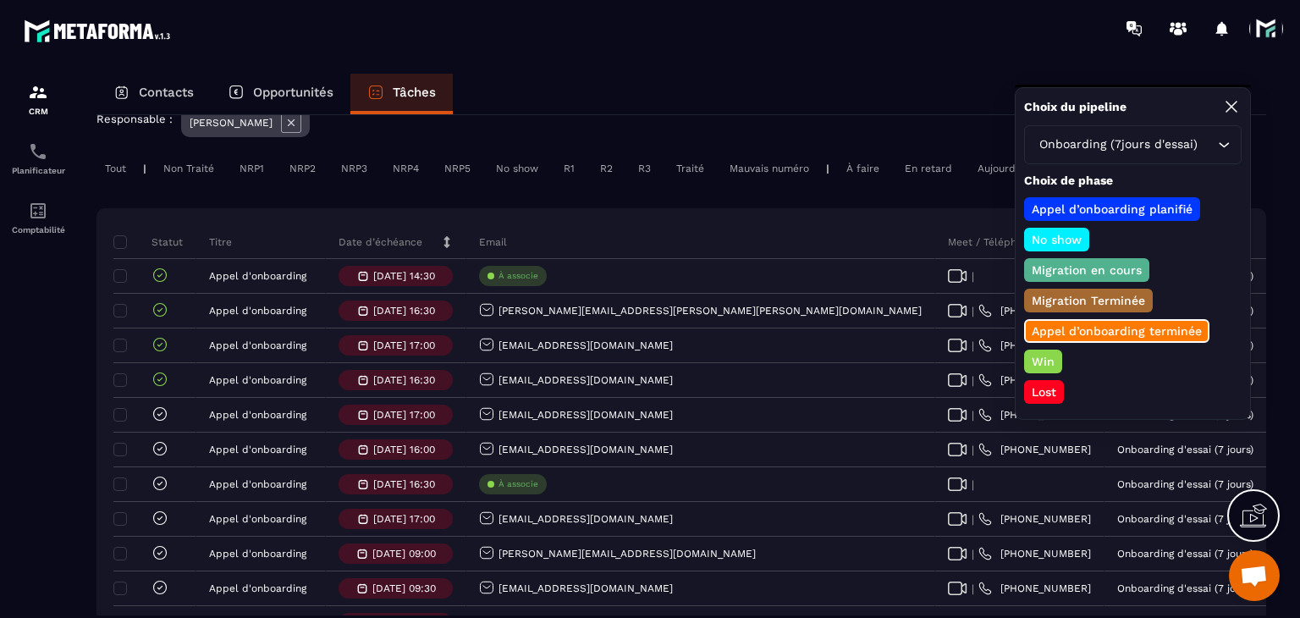
click at [1035, 353] on p "Win" at bounding box center [1043, 361] width 28 height 17
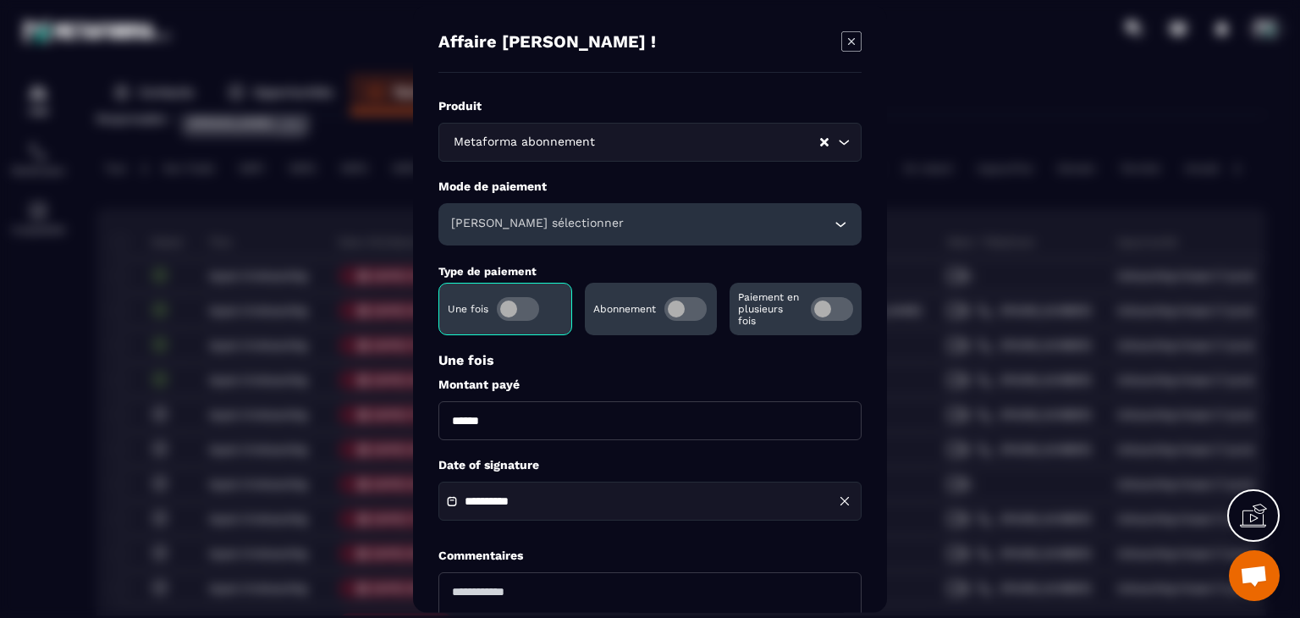
click at [678, 306] on span "Modal window" at bounding box center [685, 309] width 42 height 24
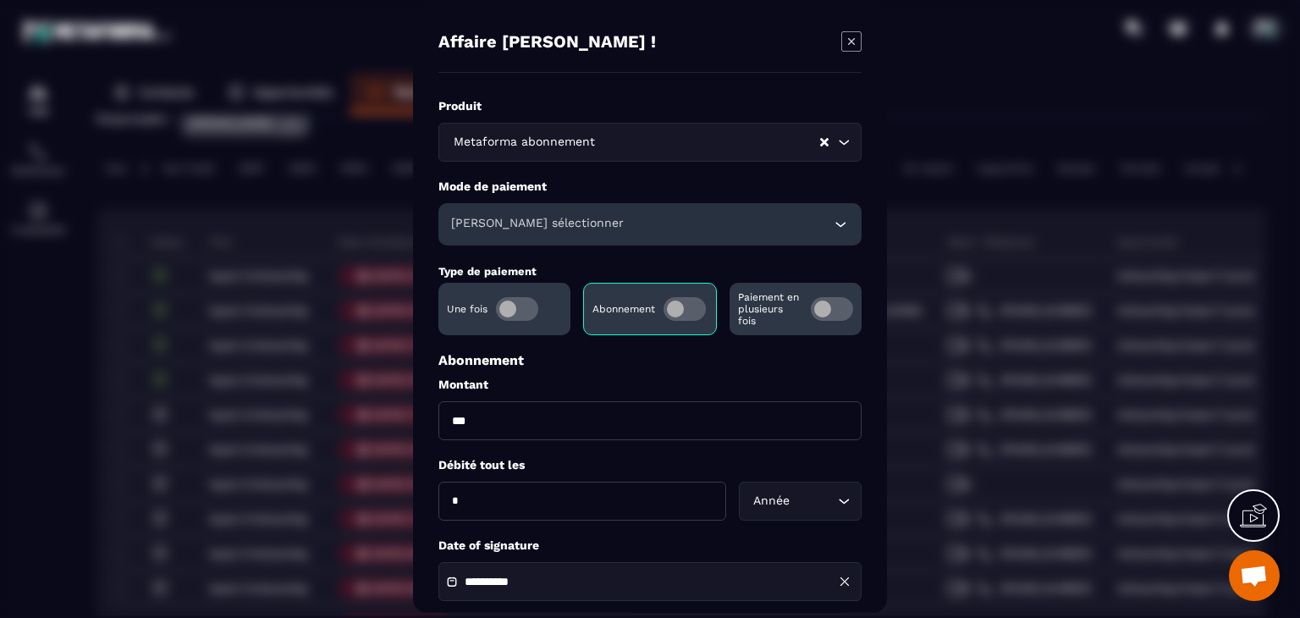
click at [606, 224] on div "[PERSON_NAME] sélectionner" at bounding box center [649, 224] width 423 height 42
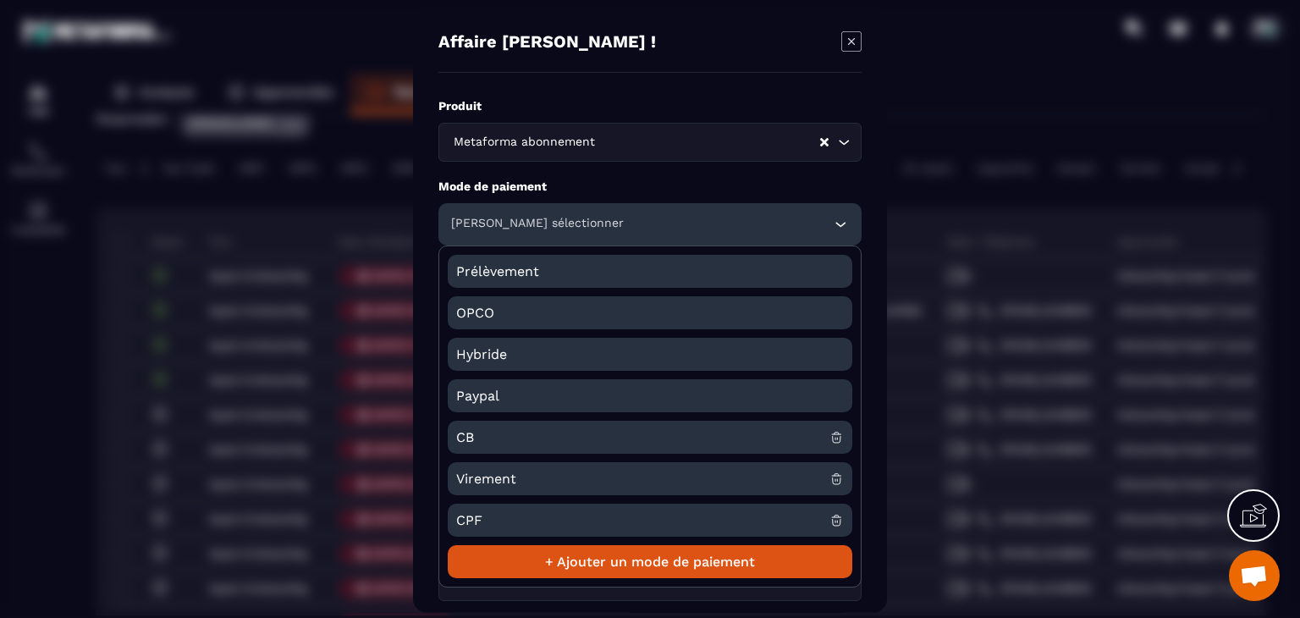
click at [491, 434] on span "CB" at bounding box center [642, 437] width 373 height 33
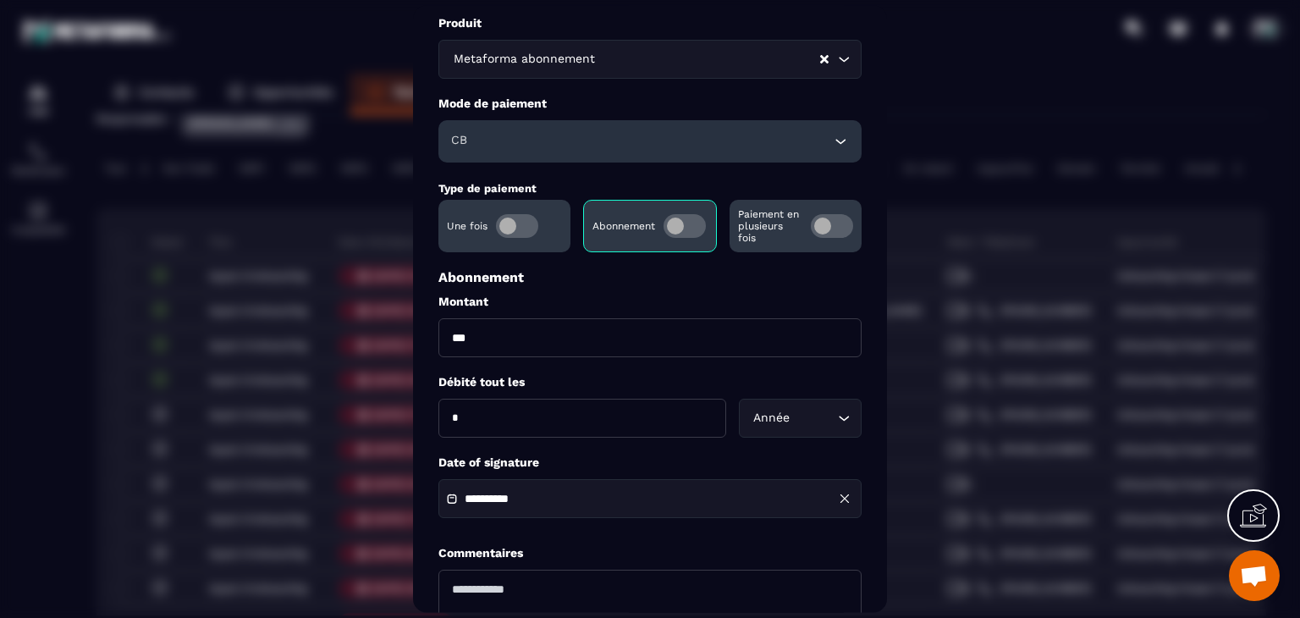
scroll to position [169, 0]
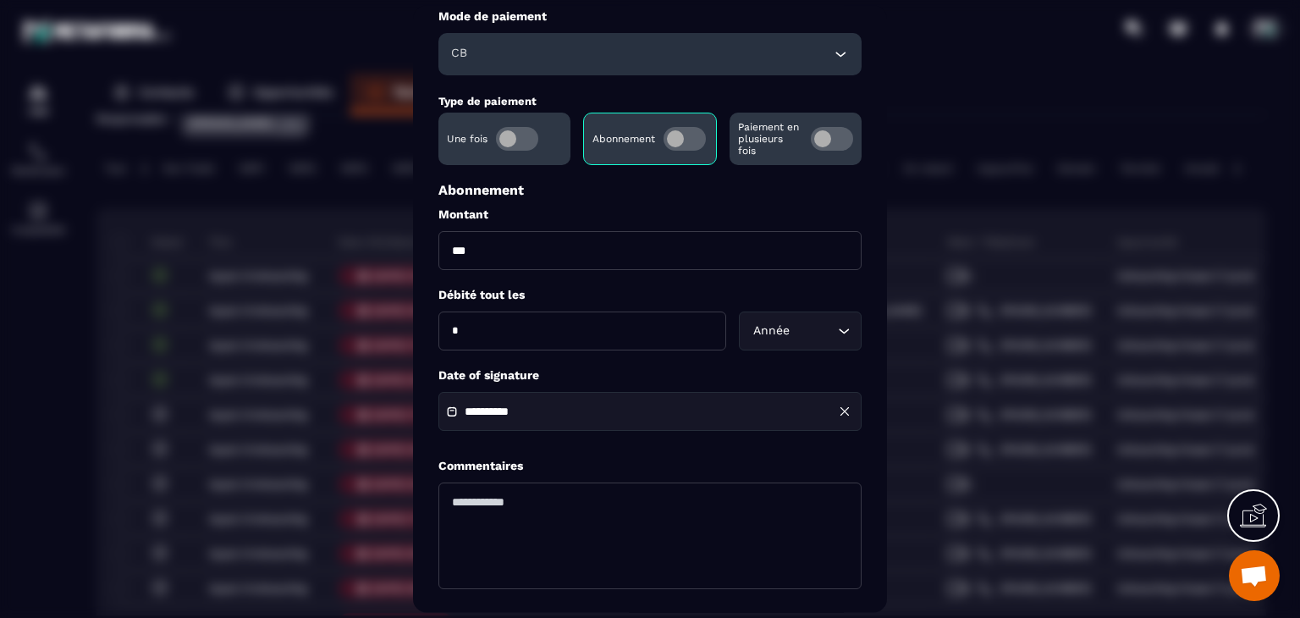
click at [524, 419] on input "**********" at bounding box center [524, 412] width 118 height 13
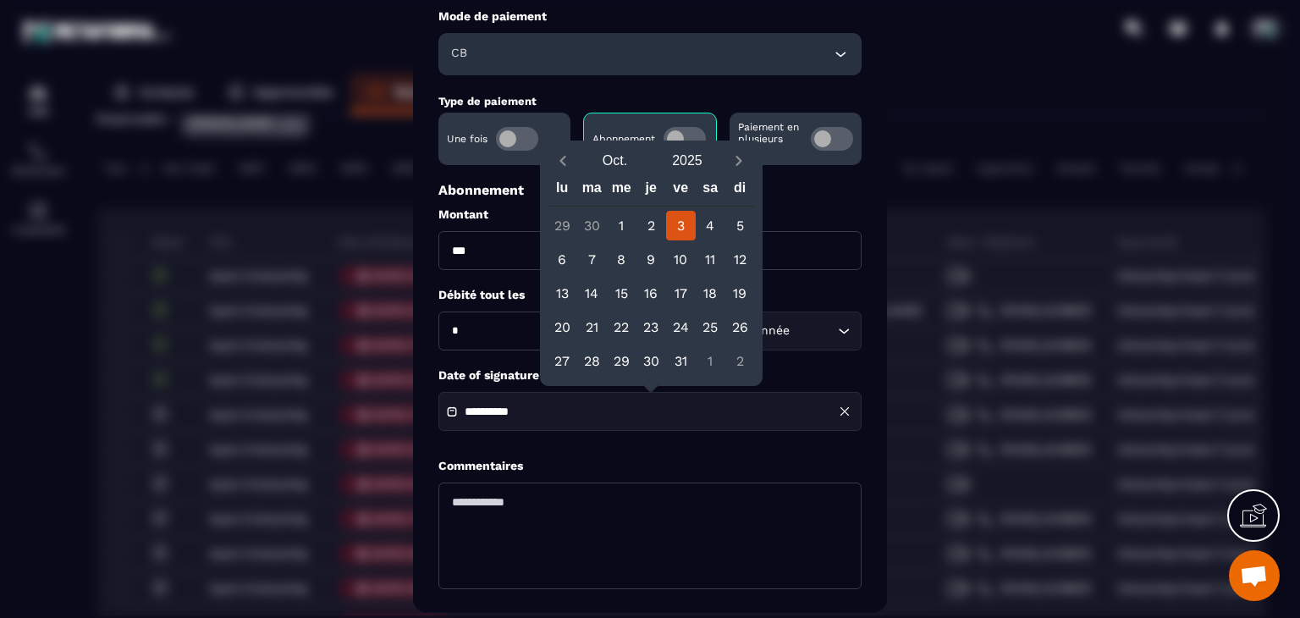
click at [568, 171] on button "Previous month" at bounding box center [563, 161] width 31 height 23
click at [563, 165] on icon "Previous month" at bounding box center [562, 160] width 17 height 17
click at [564, 297] on div "14" at bounding box center [563, 293] width 30 height 30
type input "**********"
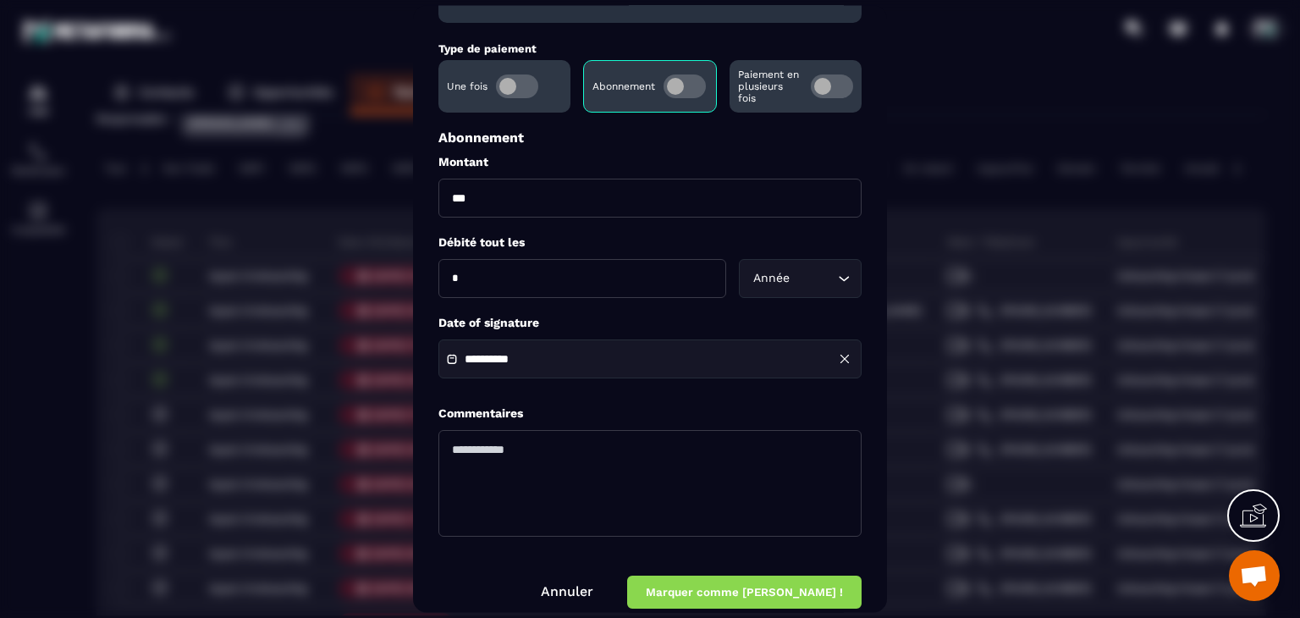
scroll to position [244, 0]
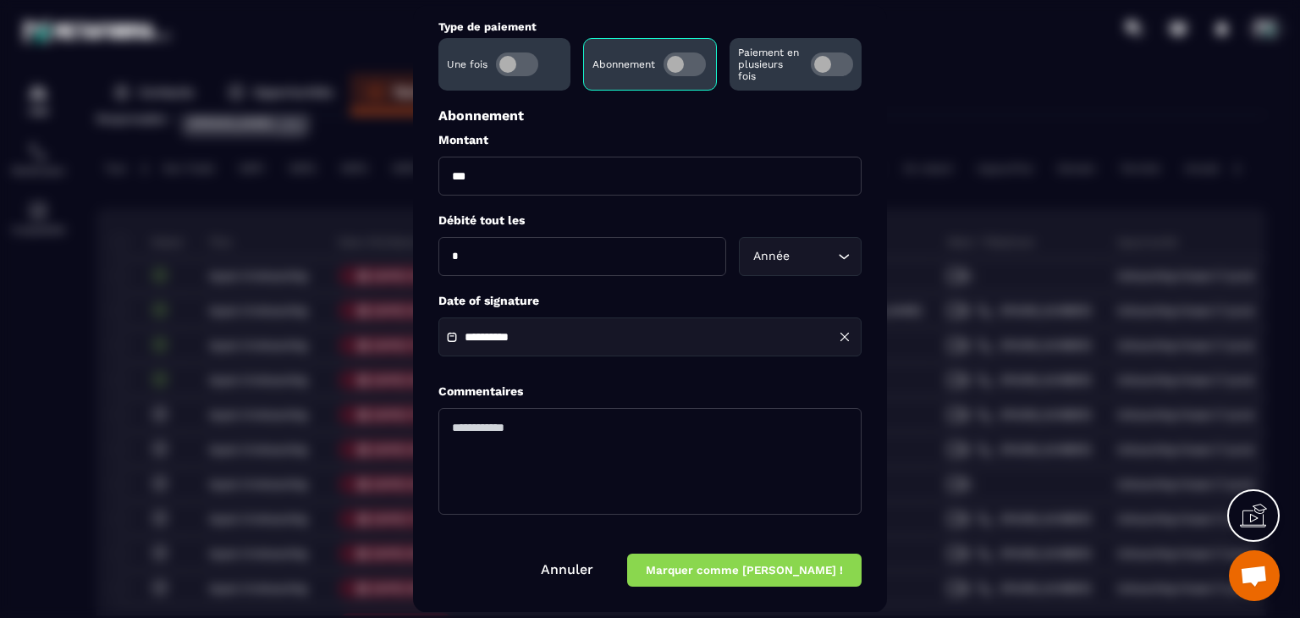
click at [763, 578] on button "Marquer comme [PERSON_NAME] !" at bounding box center [744, 570] width 234 height 33
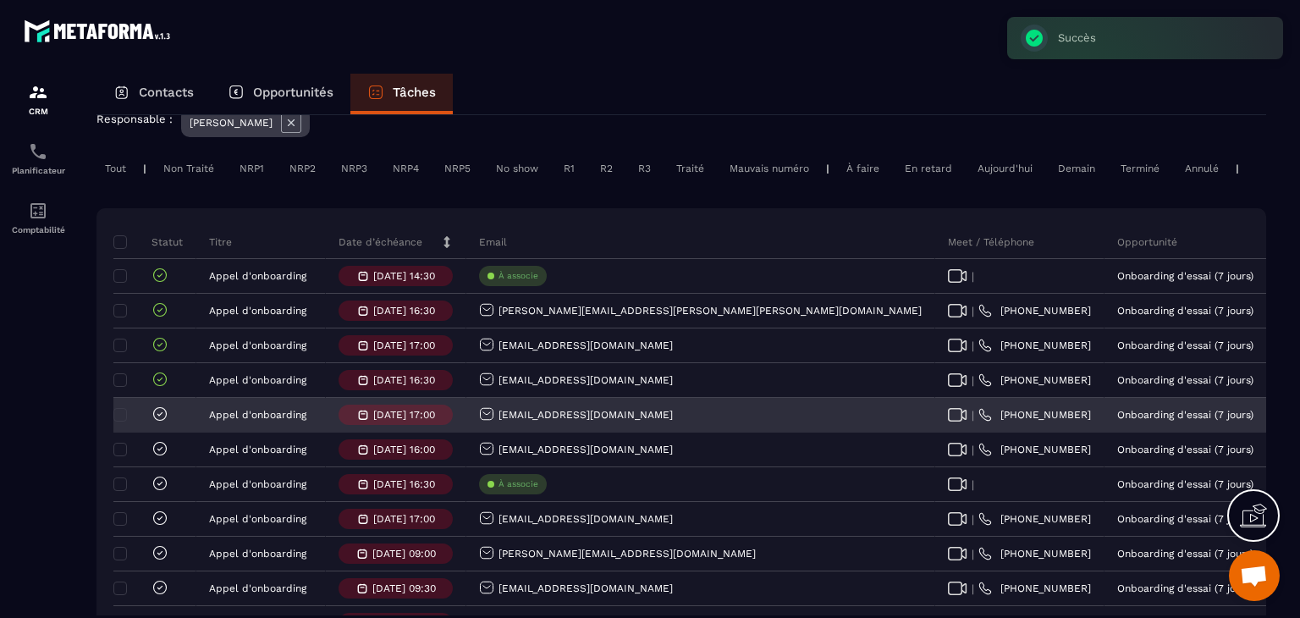
click at [160, 422] on icon at bounding box center [160, 413] width 17 height 17
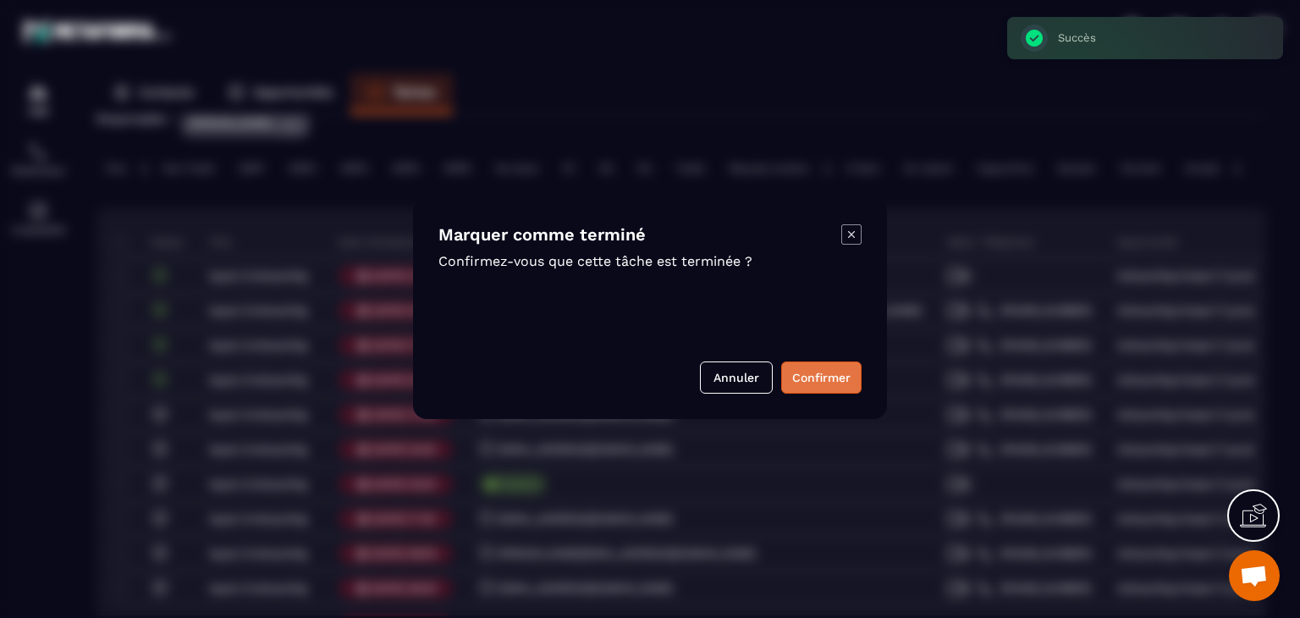
click at [833, 373] on button "Confirmer" at bounding box center [821, 377] width 80 height 32
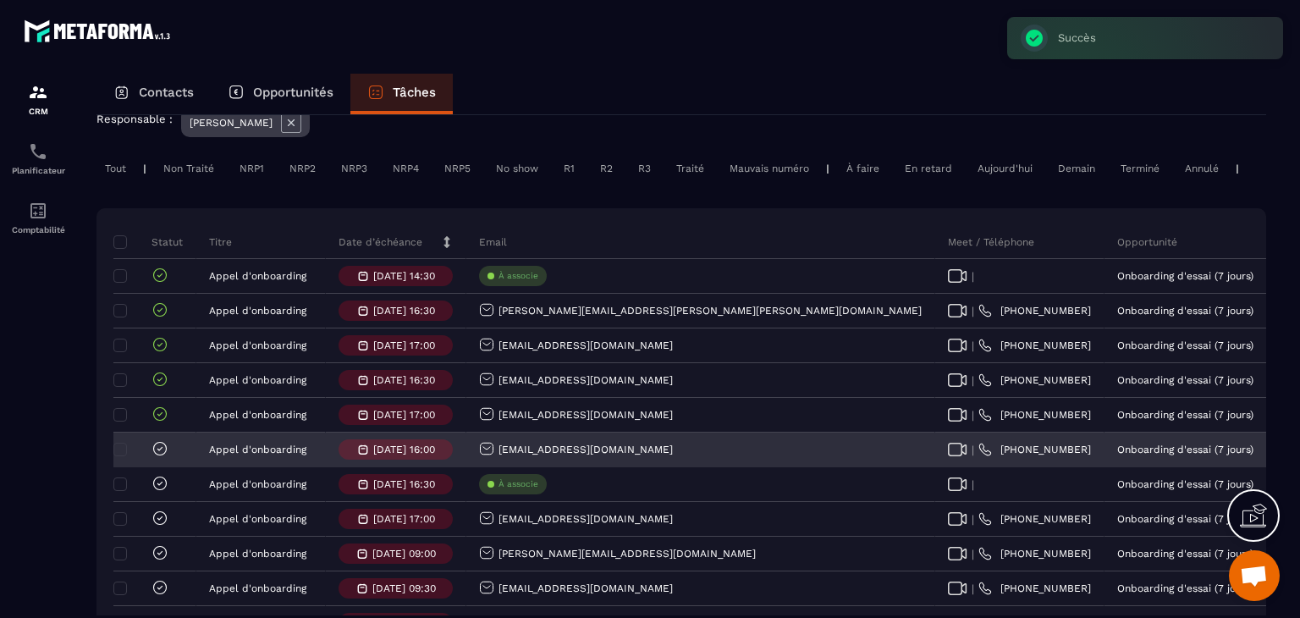
drag, startPoint x: 666, startPoint y: 464, endPoint x: 495, endPoint y: 460, distance: 171.0
click at [495, 460] on div "[EMAIL_ADDRESS][DOMAIN_NAME]" at bounding box center [700, 450] width 469 height 34
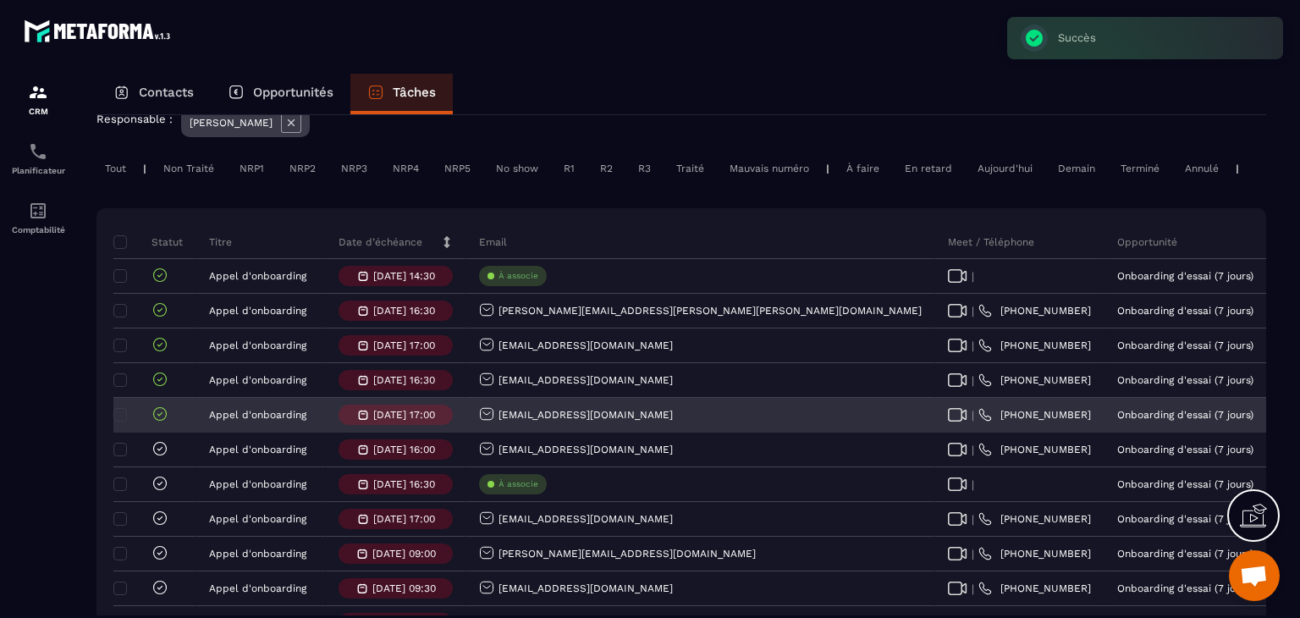
copy p "[EMAIL_ADDRESS][DOMAIN_NAME]"
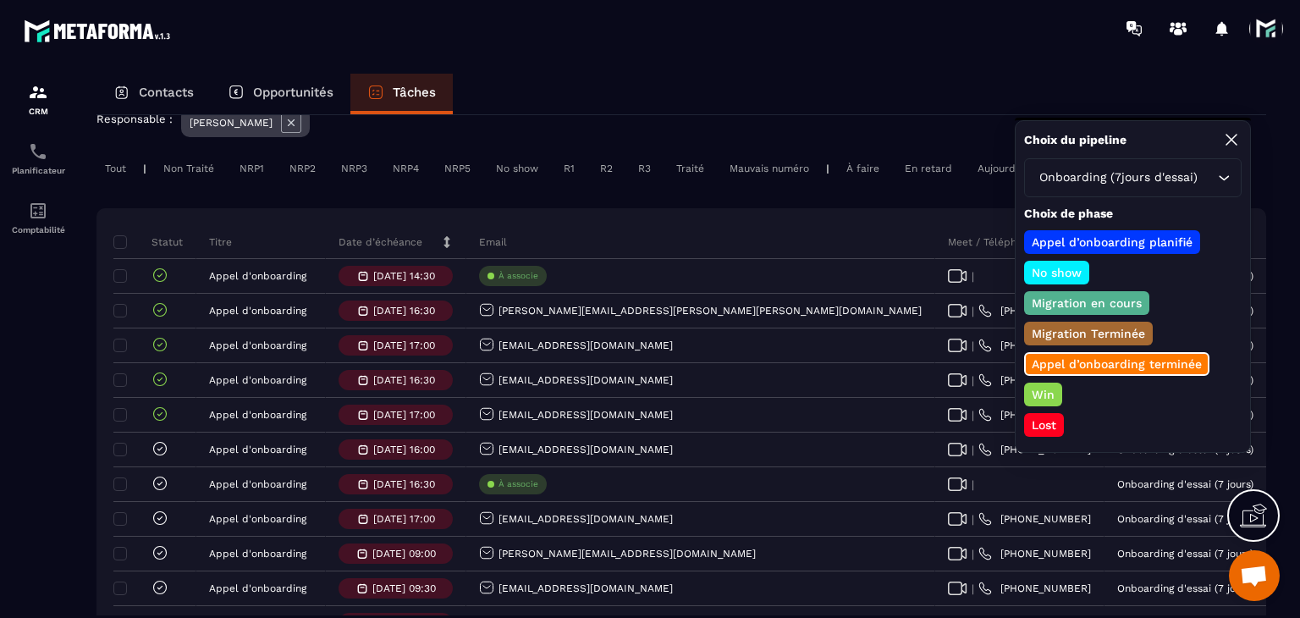
click at [1056, 387] on div "Win" at bounding box center [1043, 395] width 38 height 24
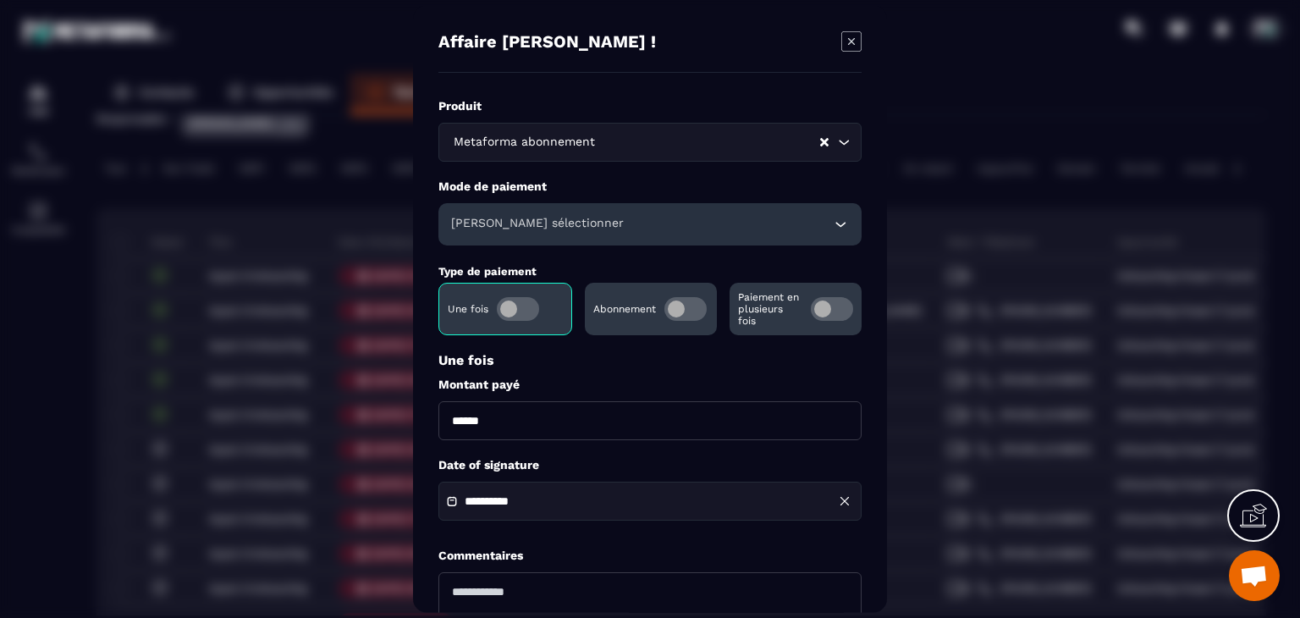
click at [688, 313] on span "Modal window" at bounding box center [685, 309] width 42 height 24
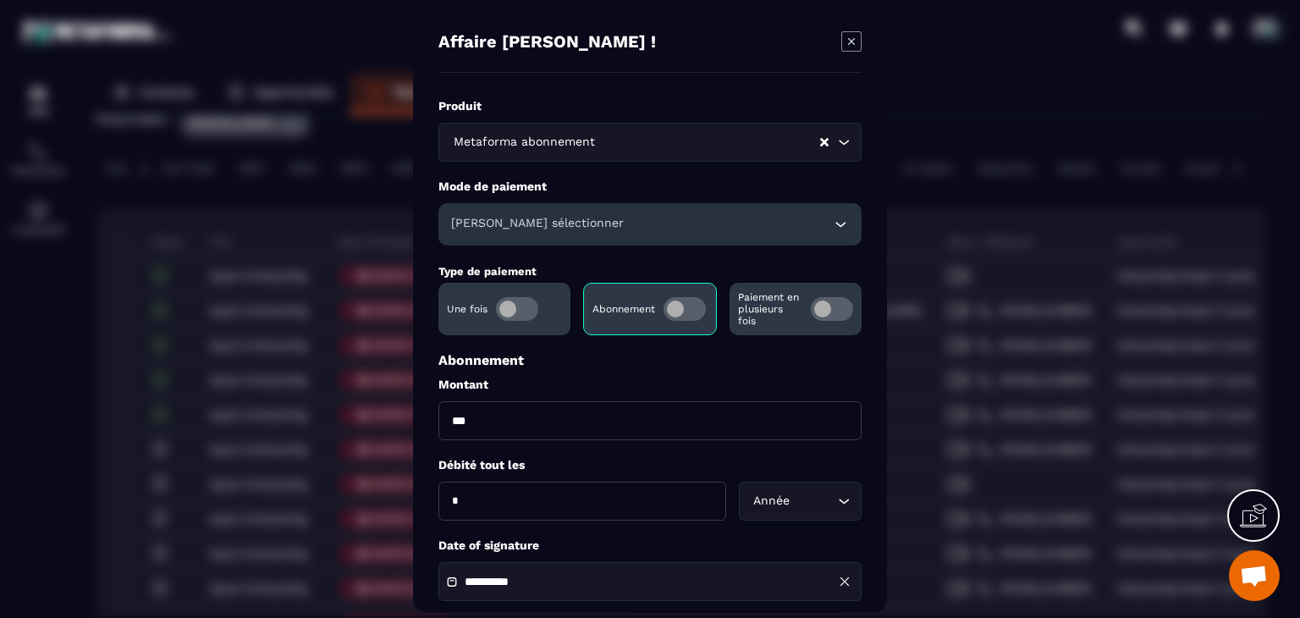
click at [497, 411] on input "***" at bounding box center [649, 420] width 423 height 39
type input "**"
click at [836, 491] on div "Année Loading..." at bounding box center [800, 501] width 123 height 39
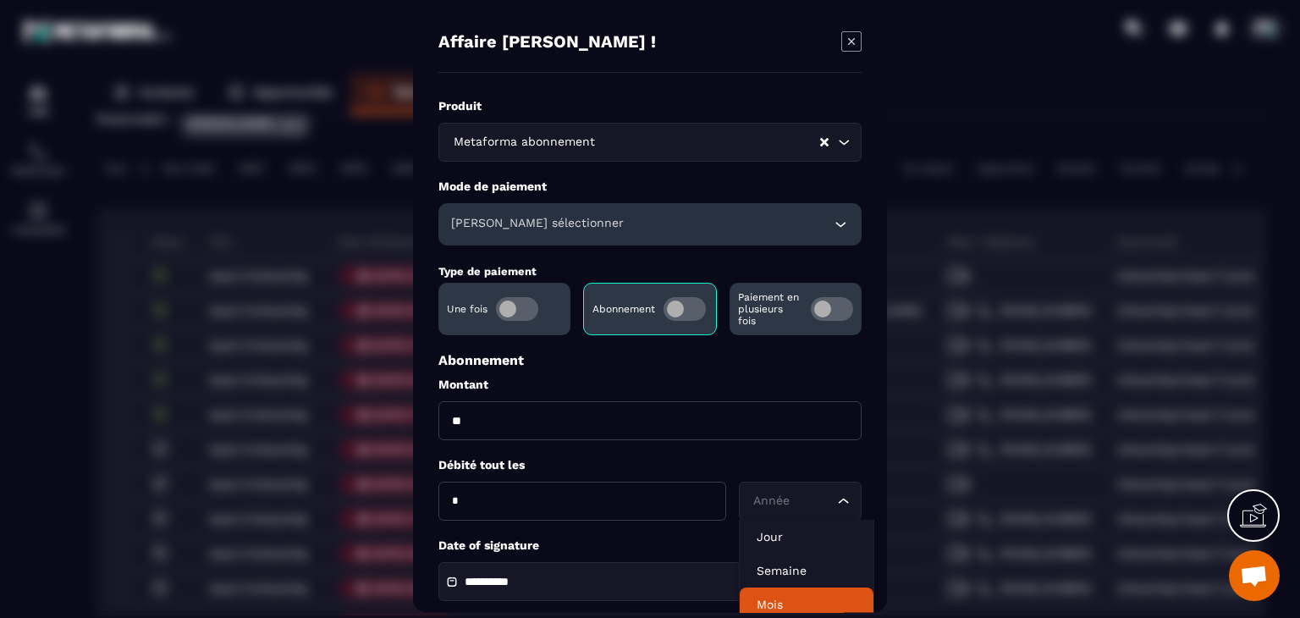
click at [779, 607] on p "Mois" at bounding box center [807, 604] width 100 height 17
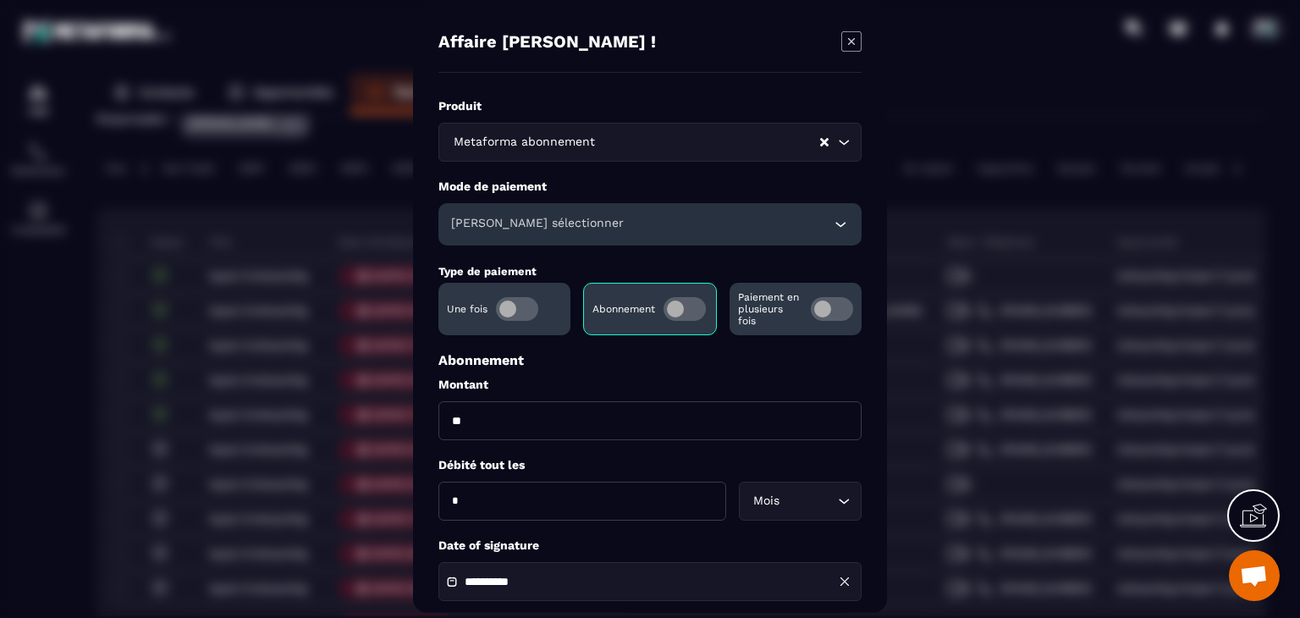
click at [621, 565] on div "**********" at bounding box center [649, 581] width 423 height 39
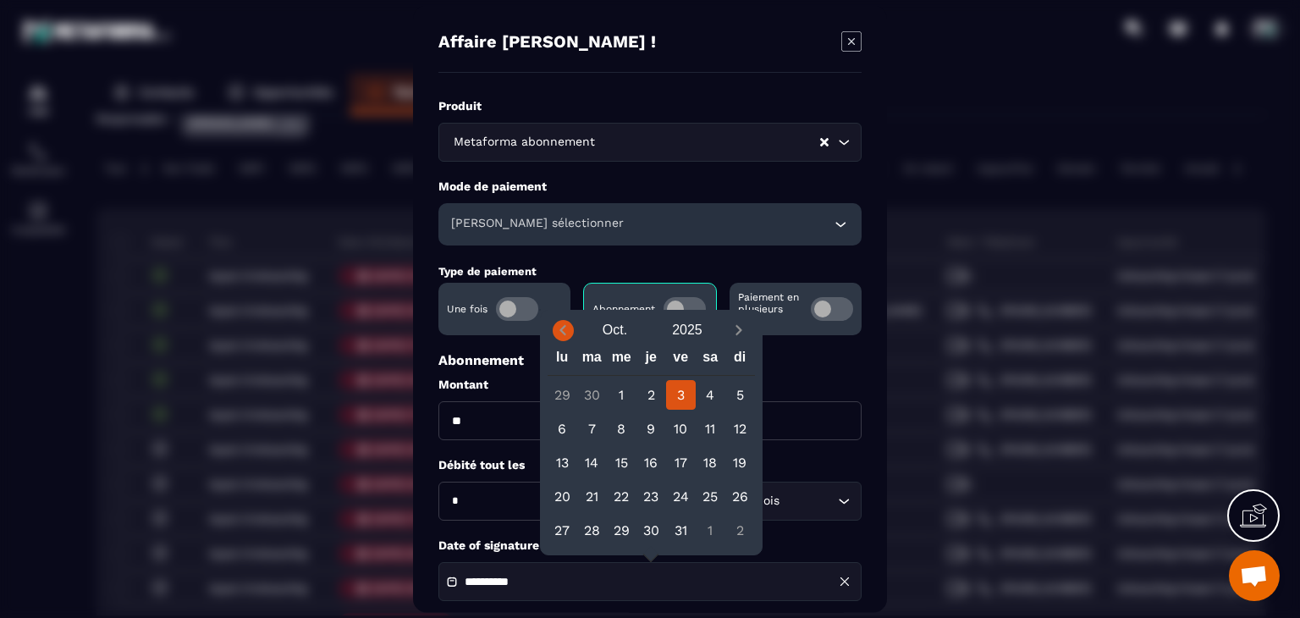
click at [570, 322] on icon "Previous month" at bounding box center [562, 330] width 17 height 17
click at [569, 329] on icon "Previous month" at bounding box center [562, 330] width 17 height 17
click at [563, 327] on icon "Previous month" at bounding box center [563, 331] width 6 height 10
click at [701, 431] on div "12" at bounding box center [711, 429] width 30 height 30
type input "**********"
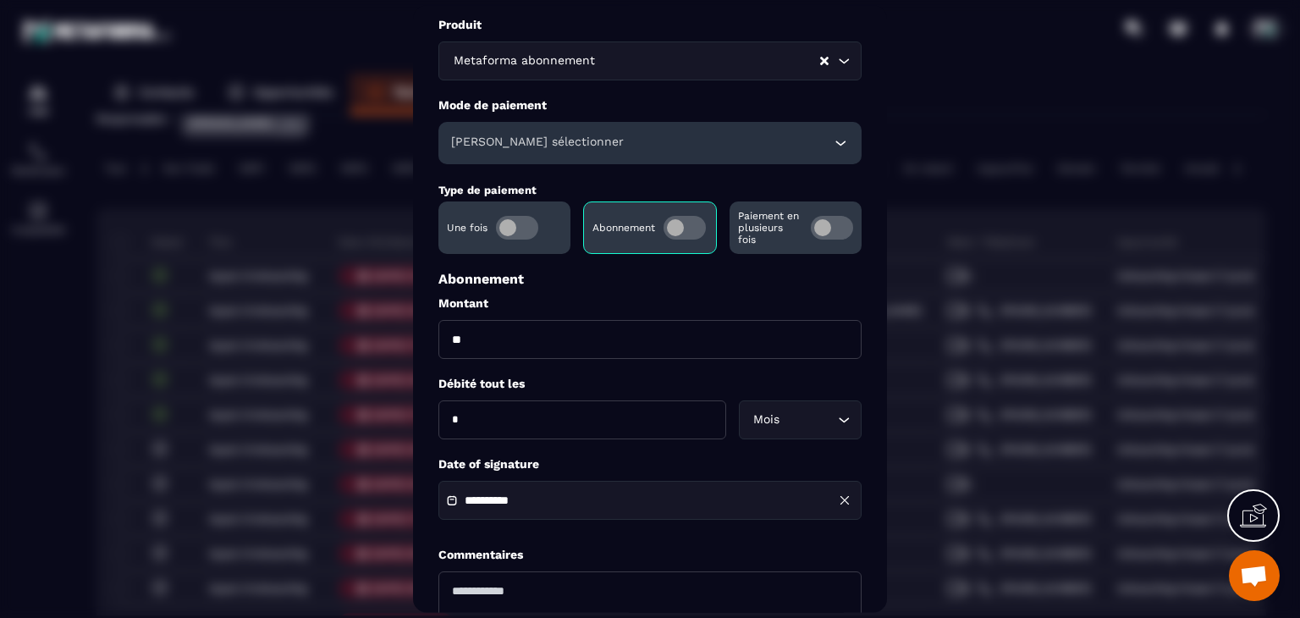
scroll to position [169, 0]
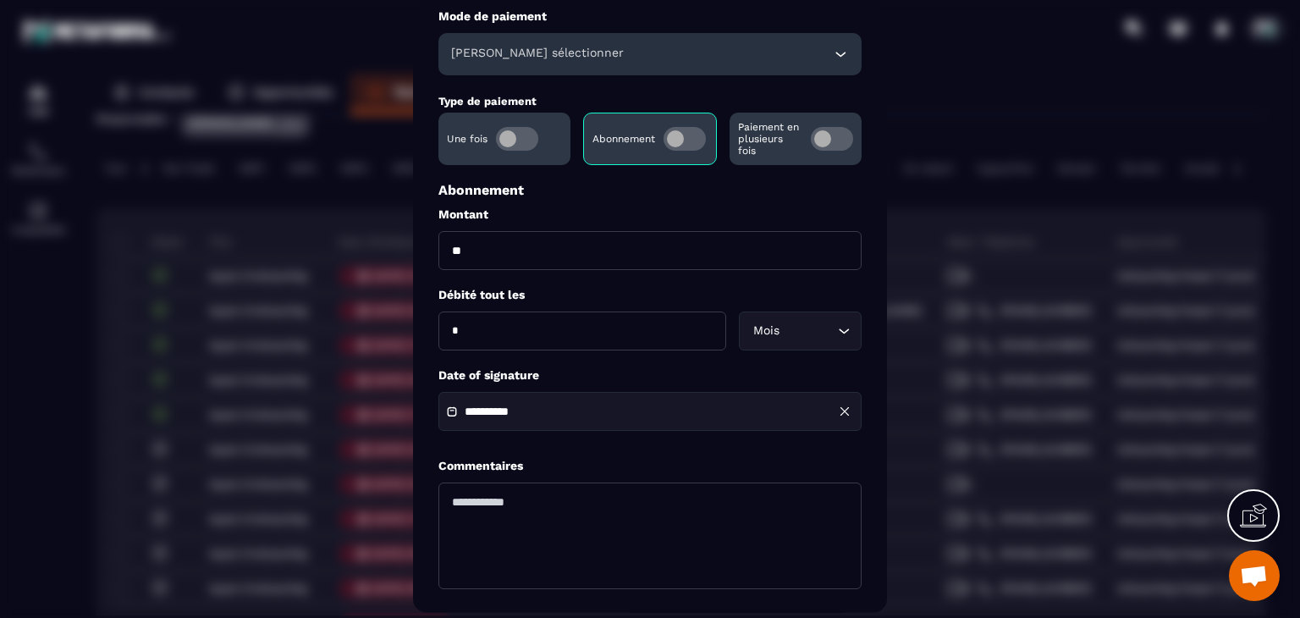
click at [510, 41] on div "[PERSON_NAME] sélectionner" at bounding box center [649, 55] width 423 height 42
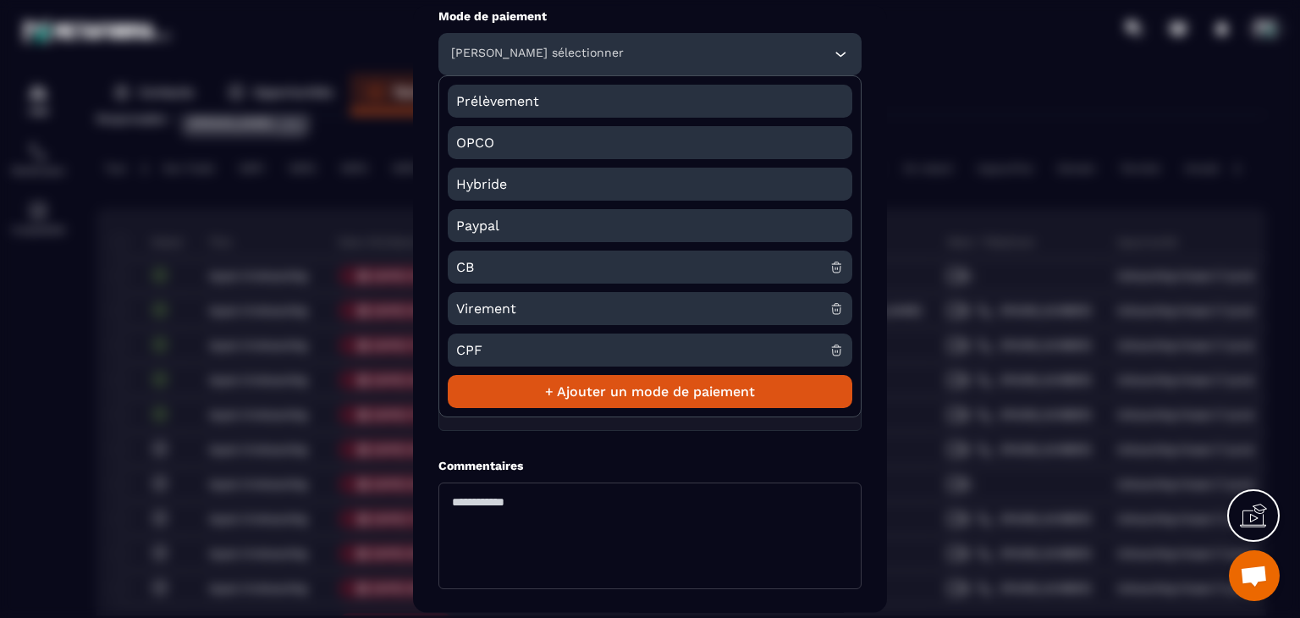
click at [485, 282] on span "CB" at bounding box center [642, 267] width 373 height 33
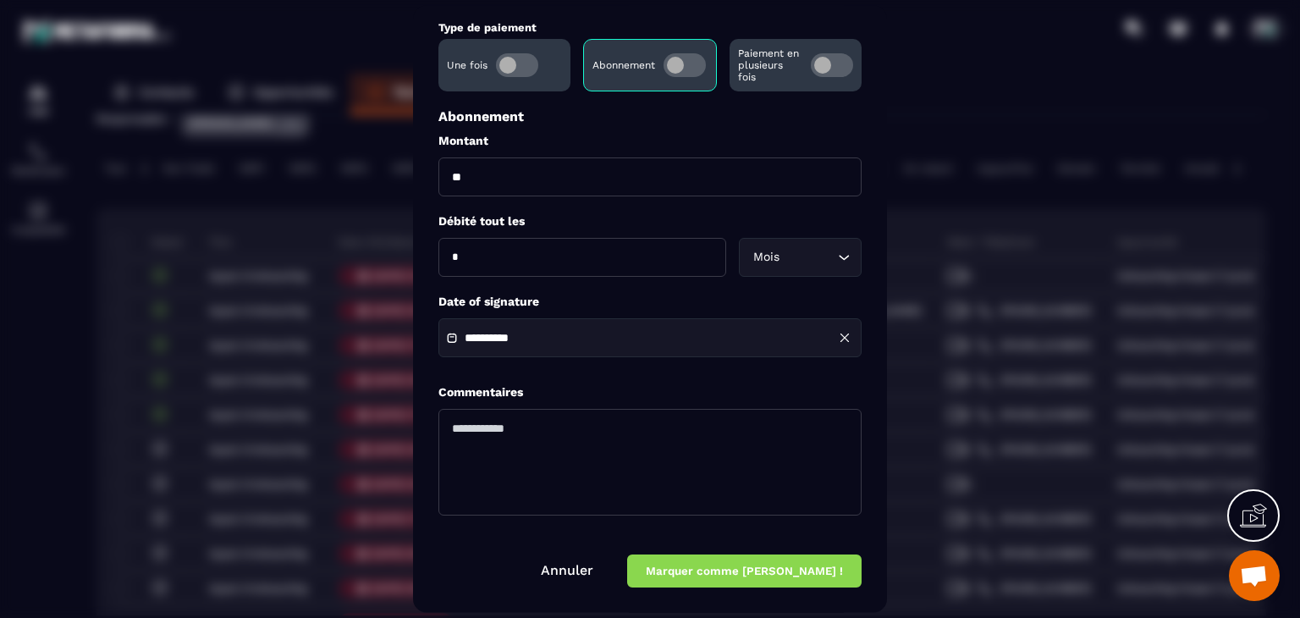
scroll to position [244, 0]
click at [803, 574] on button "Marquer comme [PERSON_NAME] !" at bounding box center [744, 570] width 234 height 33
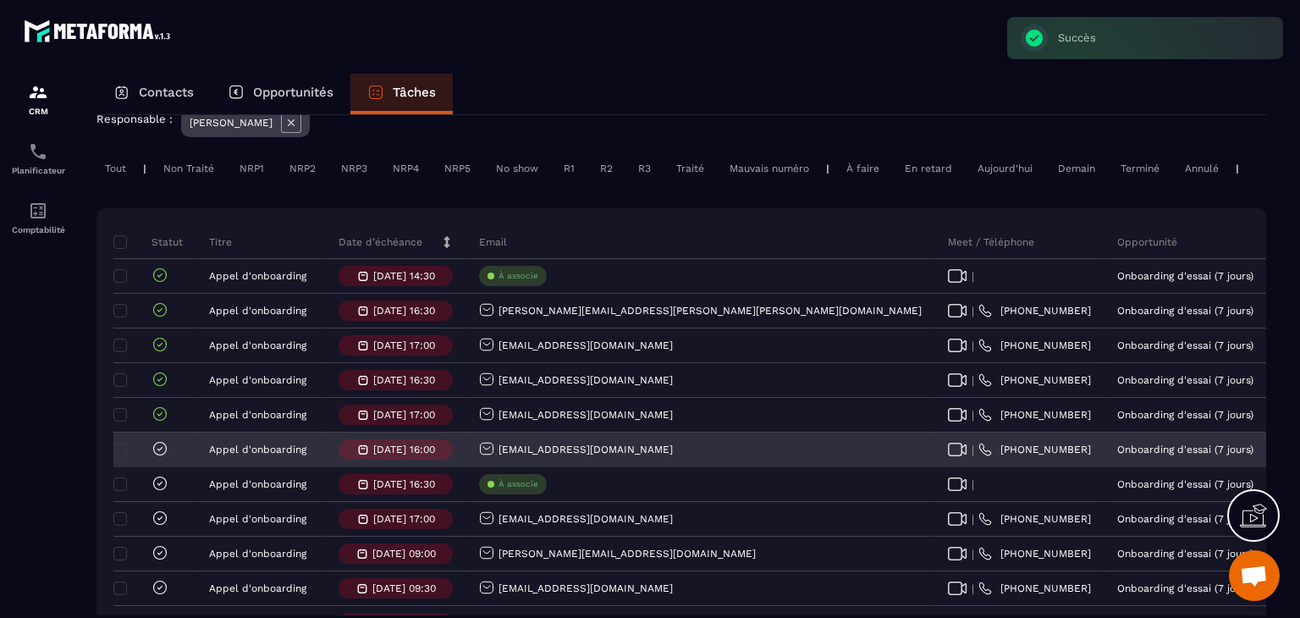
click at [162, 455] on icon at bounding box center [160, 448] width 13 height 13
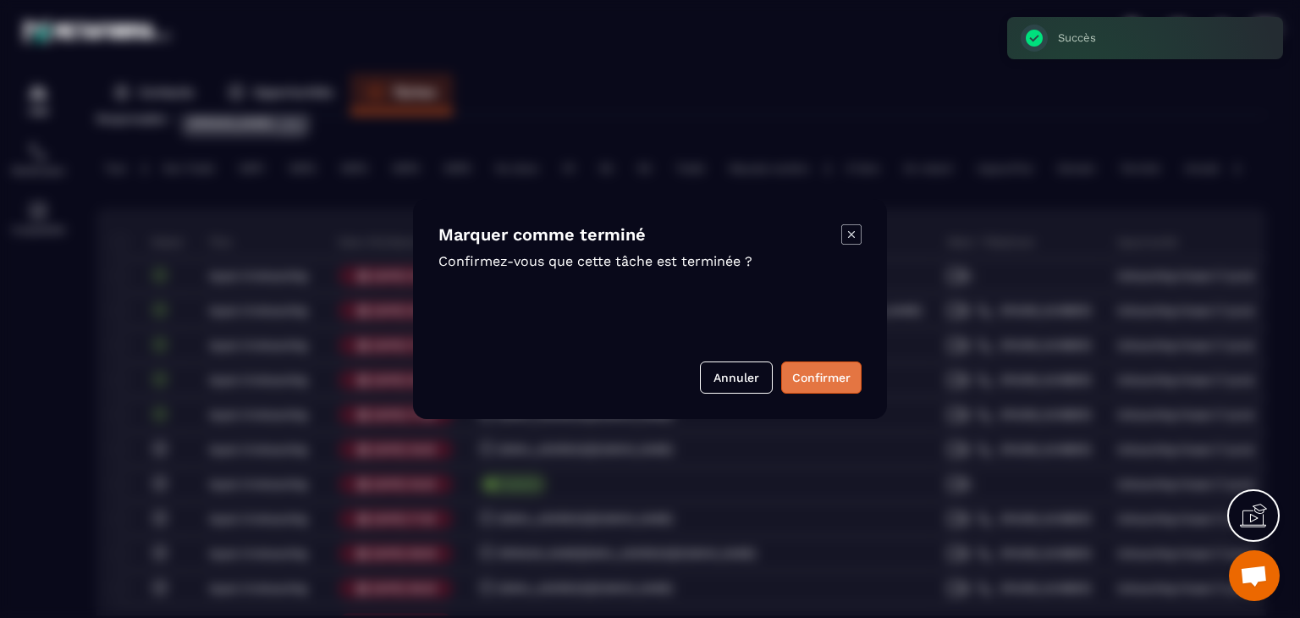
click at [816, 382] on button "Confirmer" at bounding box center [821, 377] width 80 height 32
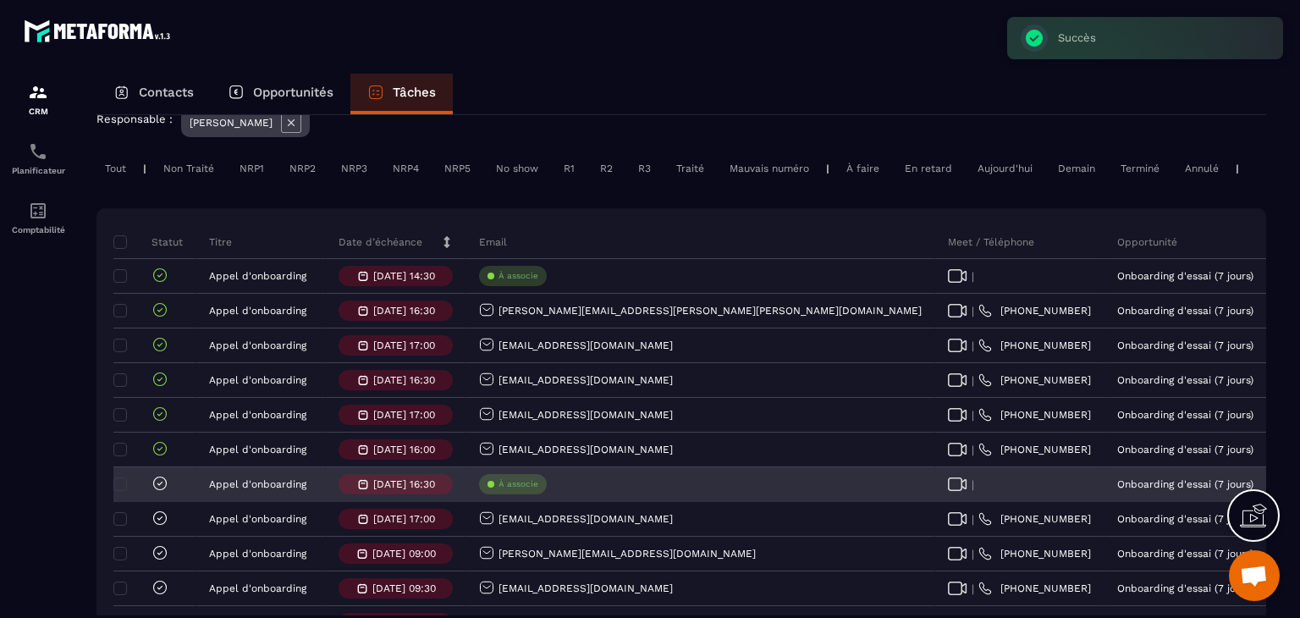
click at [158, 492] on icon at bounding box center [160, 483] width 17 height 17
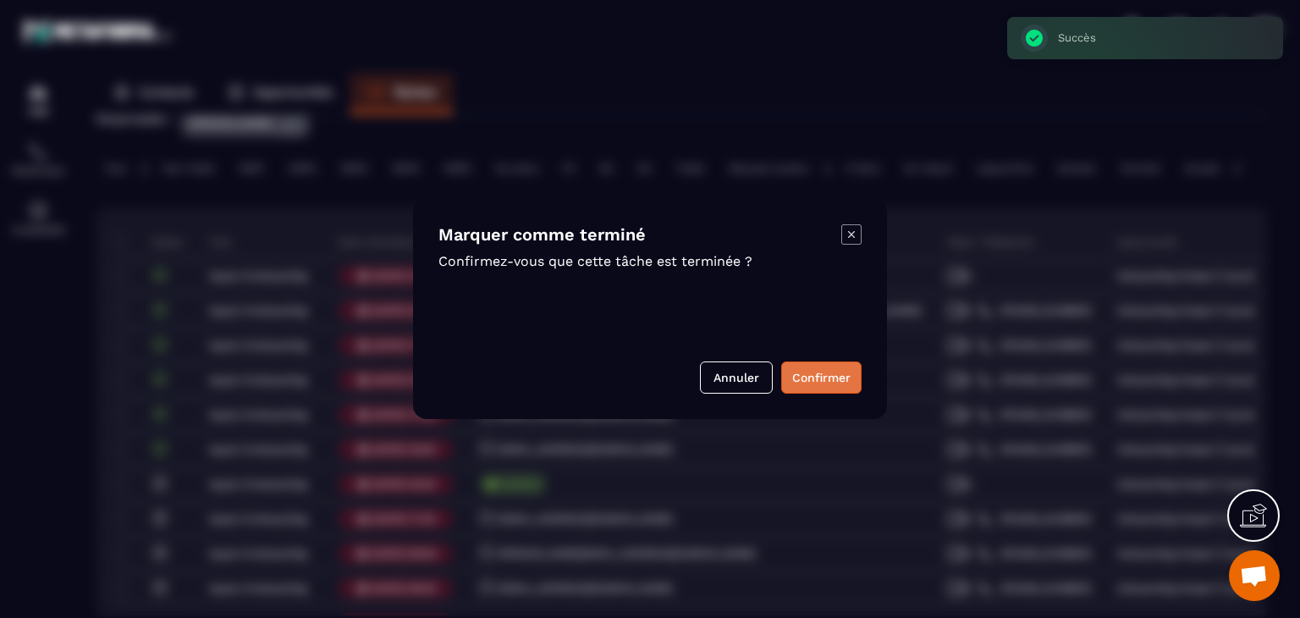
click at [850, 383] on button "Confirmer" at bounding box center [821, 377] width 80 height 32
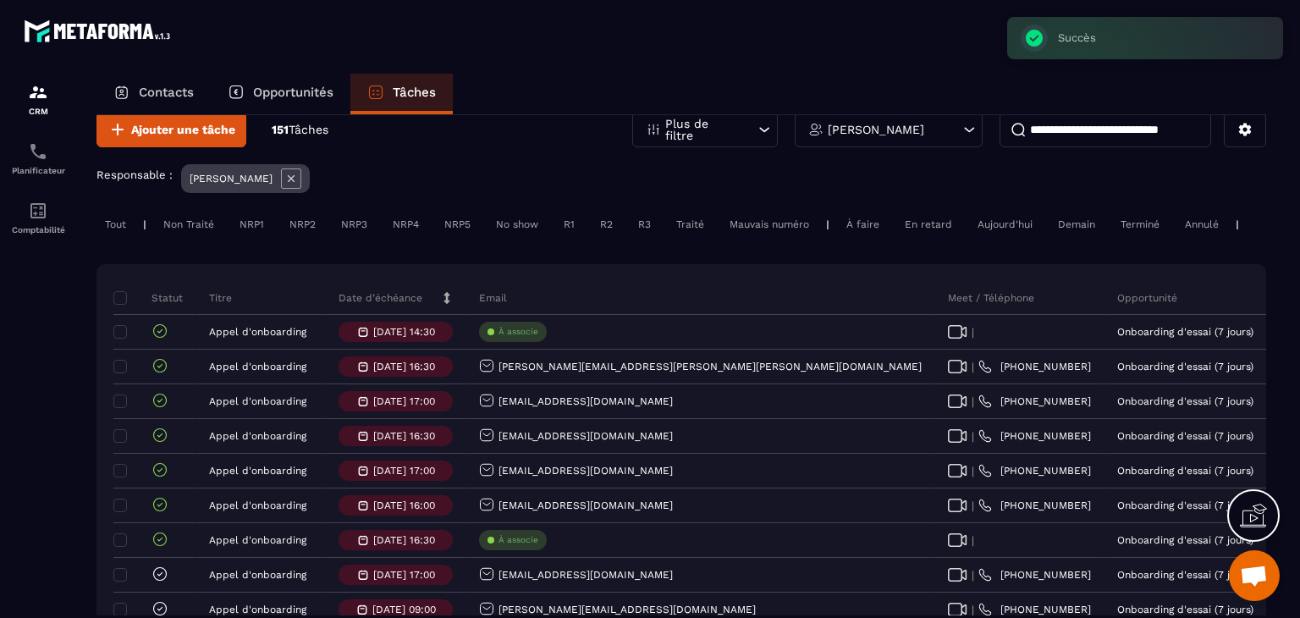
scroll to position [0, 0]
